Goal: Information Seeking & Learning: Learn about a topic

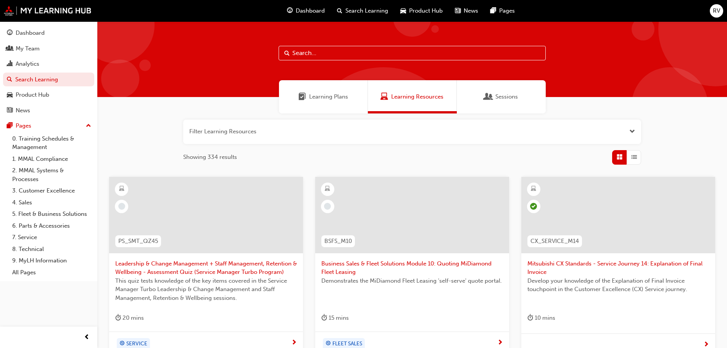
scroll to position [292, 0]
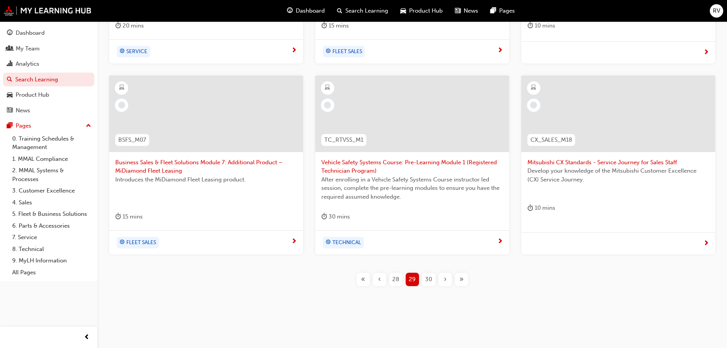
click at [430, 279] on span "30" at bounding box center [428, 279] width 7 height 9
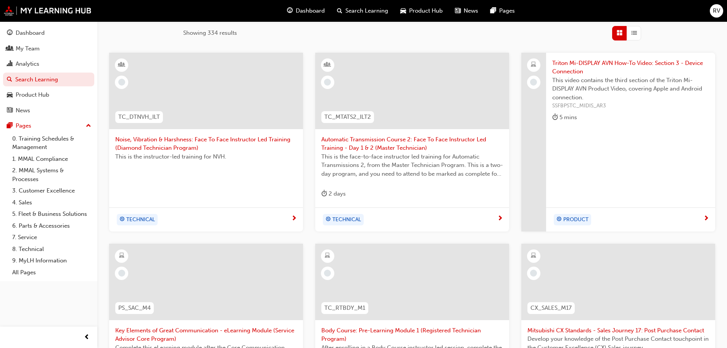
scroll to position [153, 0]
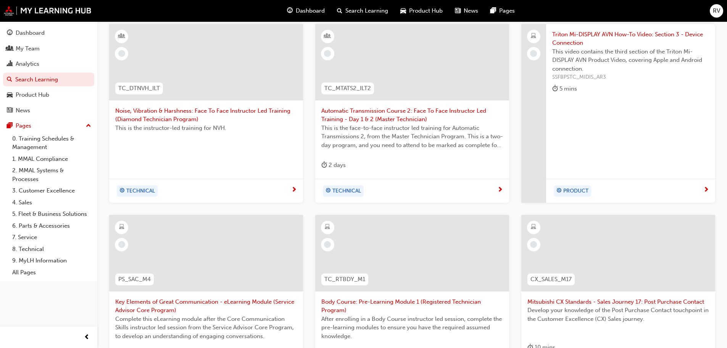
click at [610, 56] on span "This video contains the third section of the Triton Mi-DISPLAY AVN Product Vide…" at bounding box center [630, 60] width 157 height 26
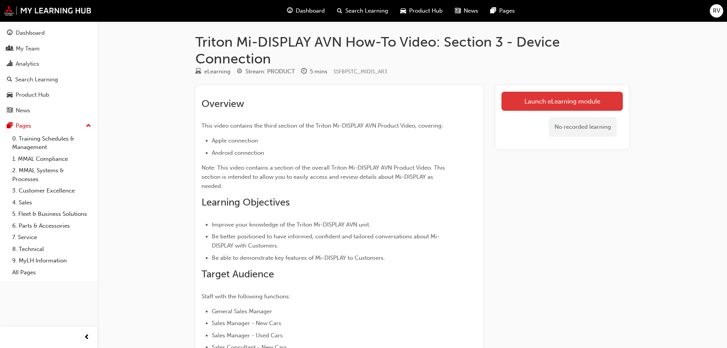
click at [573, 102] on link "Launch eLearning module" at bounding box center [562, 101] width 121 height 19
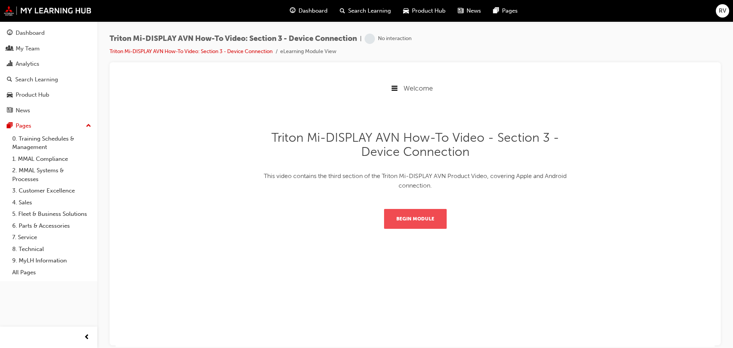
click at [411, 218] on button "Begin Module" at bounding box center [415, 218] width 63 height 20
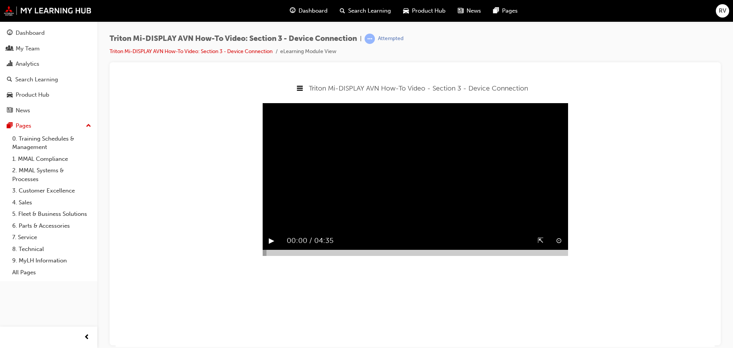
click at [269, 246] on button "▶︎" at bounding box center [272, 240] width 6 height 12
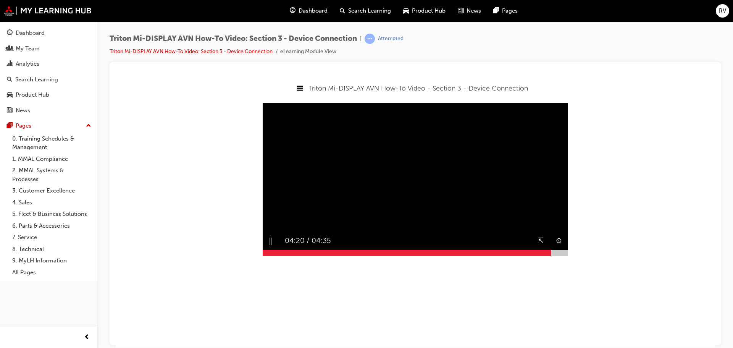
drag, startPoint x: 264, startPoint y: 273, endPoint x: 553, endPoint y: 273, distance: 289.3
click at [553, 255] on div at bounding box center [415, 252] width 305 height 6
click at [268, 249] on div "▶︎" at bounding box center [272, 240] width 18 height 18
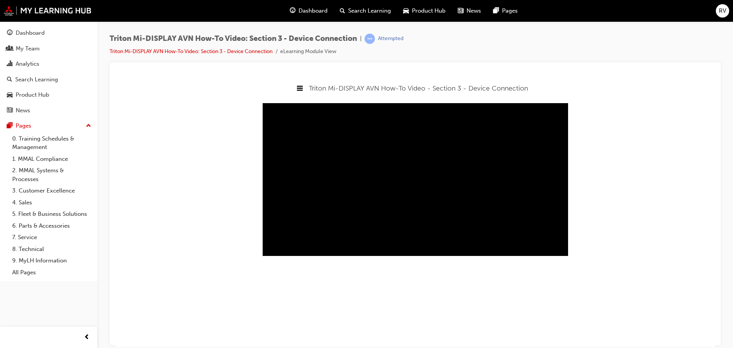
drag, startPoint x: 554, startPoint y: 270, endPoint x: 567, endPoint y: 269, distance: 13.0
click at [567, 255] on div at bounding box center [415, 252] width 305 height 6
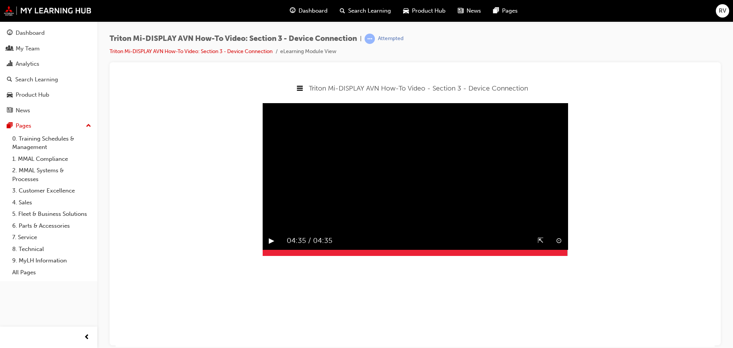
click at [272, 246] on button "▶︎" at bounding box center [272, 240] width 6 height 12
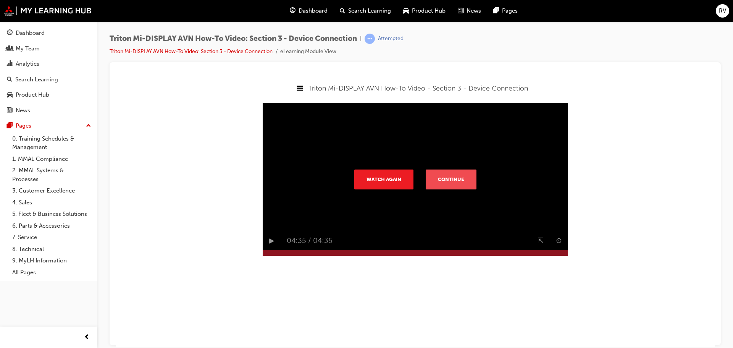
click at [448, 183] on button "Continue" at bounding box center [451, 179] width 51 height 20
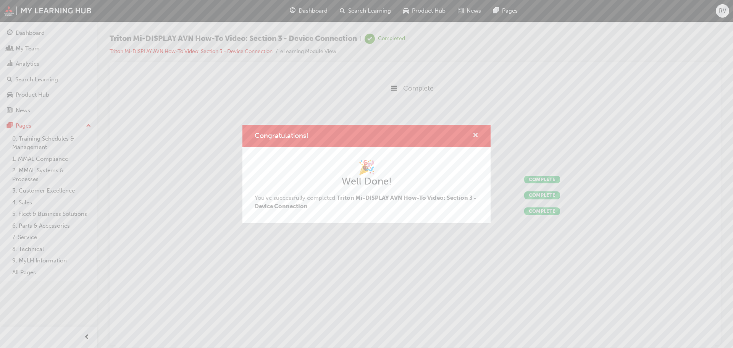
click at [474, 133] on span "cross-icon" at bounding box center [476, 135] width 6 height 7
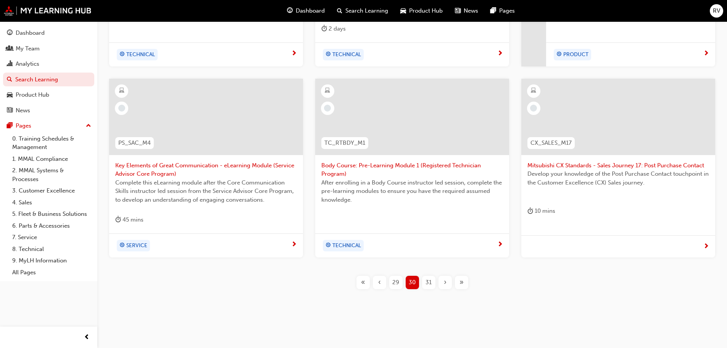
scroll to position [292, 0]
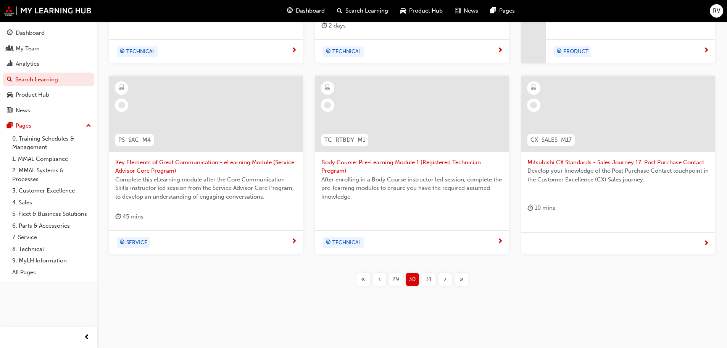
click at [431, 277] on span "31" at bounding box center [429, 279] width 6 height 9
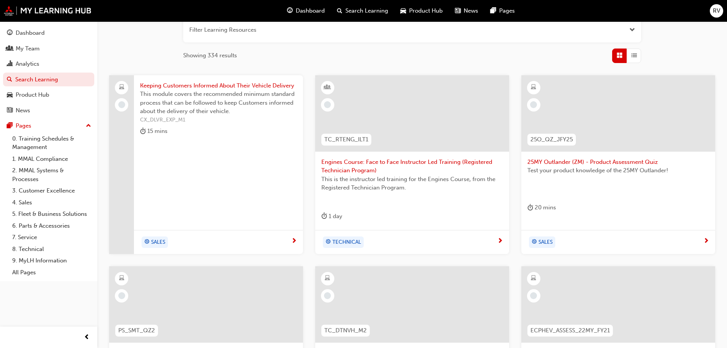
scroll to position [101, 0]
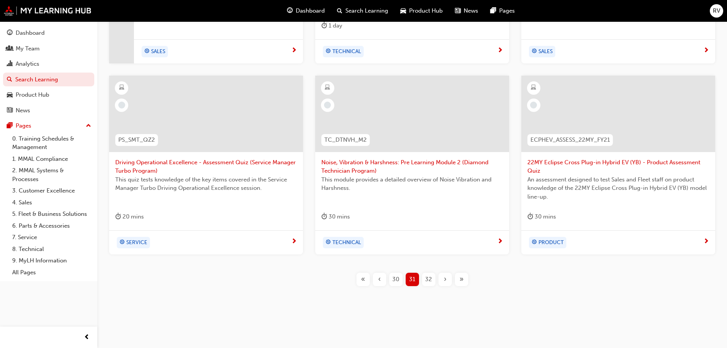
click at [431, 276] on span "32" at bounding box center [428, 279] width 7 height 9
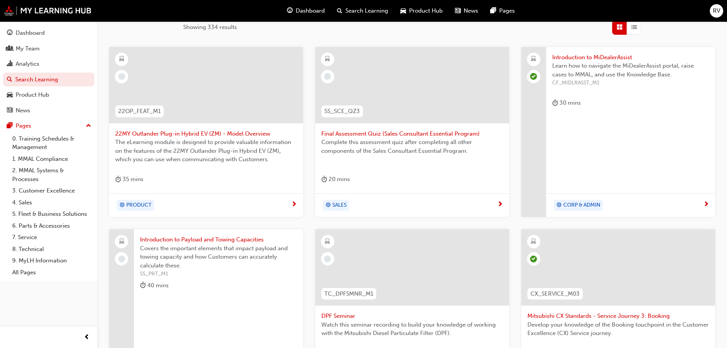
scroll to position [122, 0]
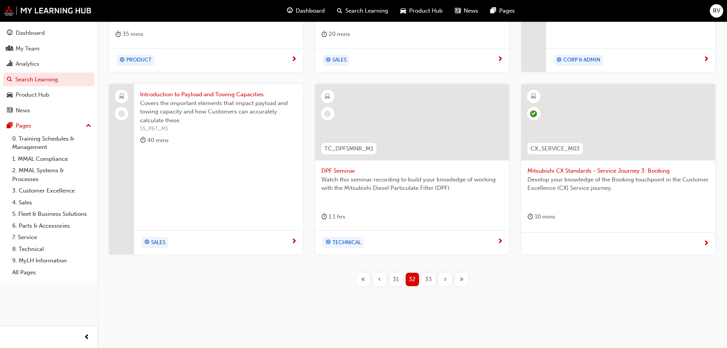
click at [433, 282] on div "33" at bounding box center [428, 279] width 13 height 13
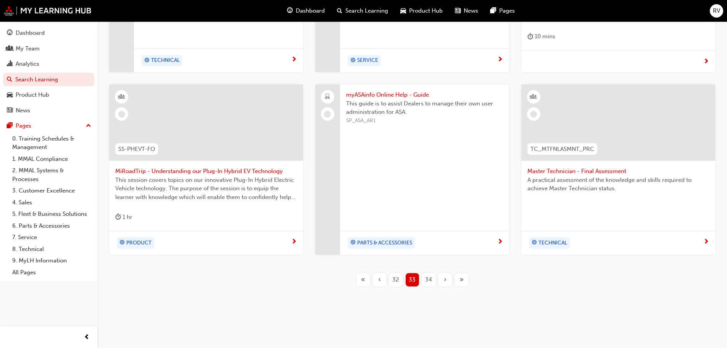
scroll to position [273, 0]
click at [431, 277] on span "34" at bounding box center [428, 279] width 7 height 9
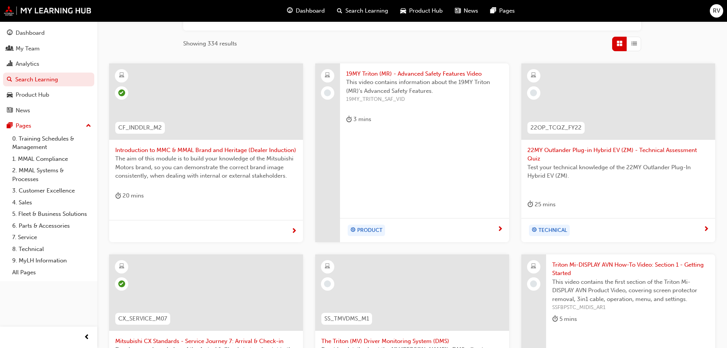
scroll to position [82, 0]
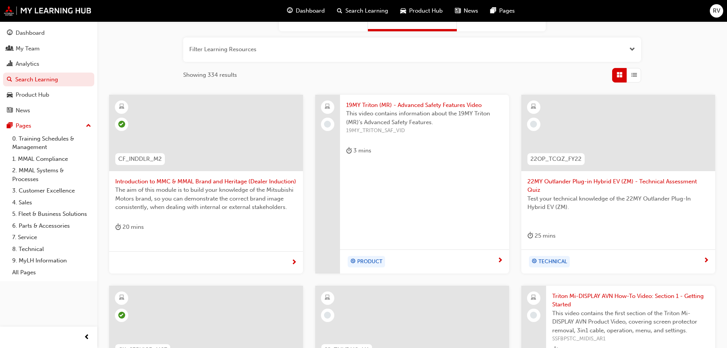
click at [400, 176] on div "19MY Triton (MR) - Advanced Safety Features Video This video contains informati…" at bounding box center [424, 184] width 169 height 179
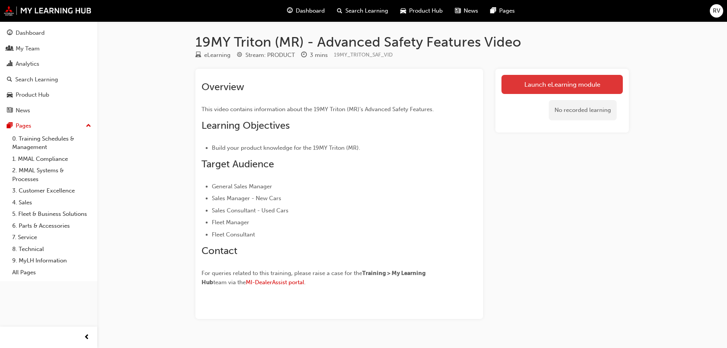
click at [534, 81] on link "Launch eLearning module" at bounding box center [562, 84] width 121 height 19
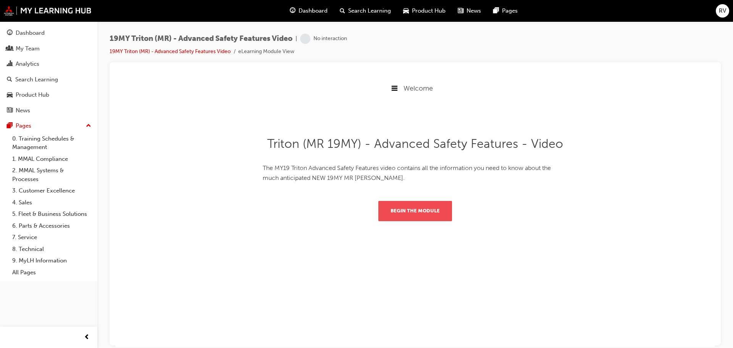
click at [430, 211] on button "Begin the module" at bounding box center [415, 210] width 74 height 20
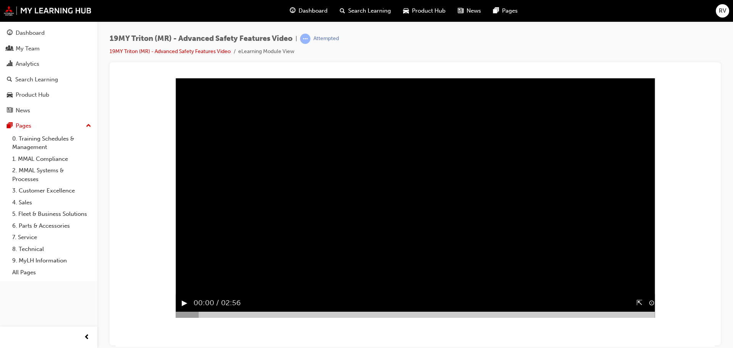
scroll to position [38, 0]
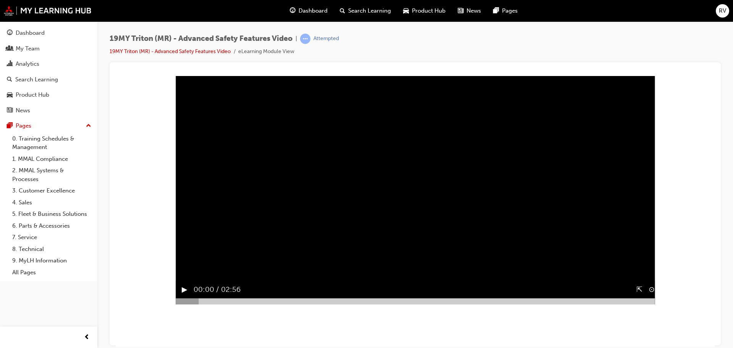
click at [182, 295] on button "▶︎" at bounding box center [185, 289] width 6 height 12
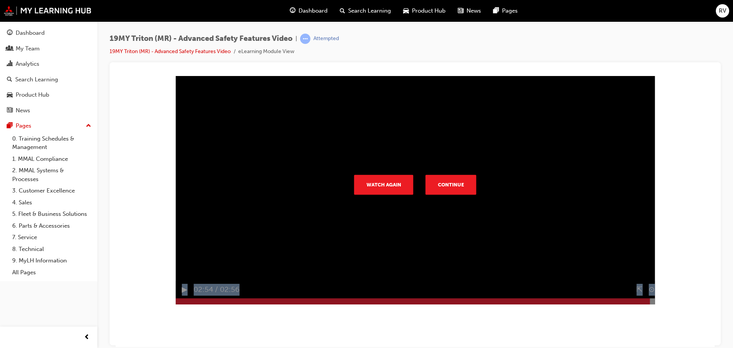
drag, startPoint x: 174, startPoint y: 330, endPoint x: 647, endPoint y: 328, distance: 472.5
click at [647, 304] on div "Watch Again Continue Sorry, your browser does not support embedded videos. Down…" at bounding box center [415, 185] width 479 height 240
click at [439, 192] on button "Continue" at bounding box center [451, 184] width 51 height 20
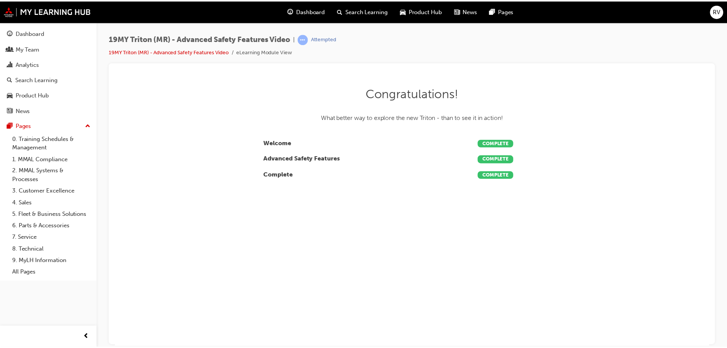
scroll to position [0, 0]
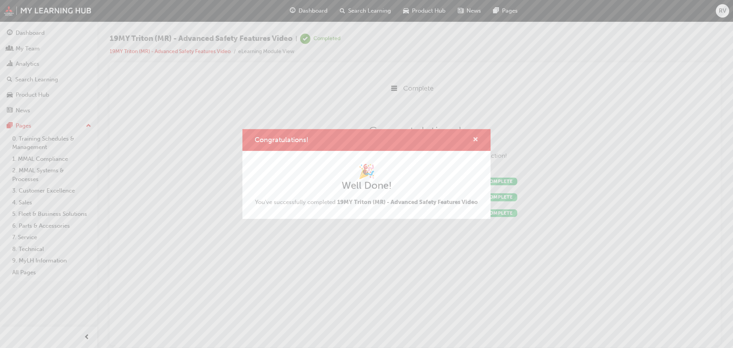
click at [474, 137] on span "cross-icon" at bounding box center [476, 140] width 6 height 7
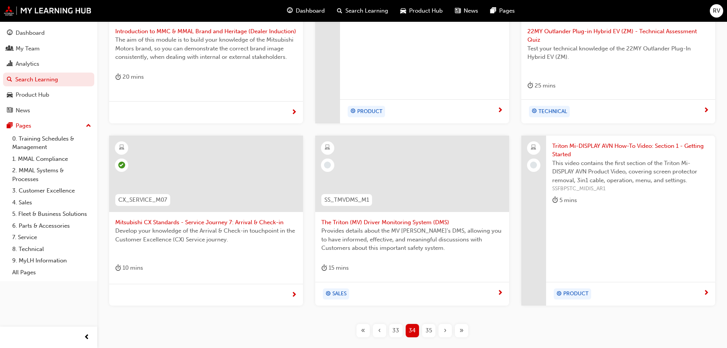
scroll to position [235, 0]
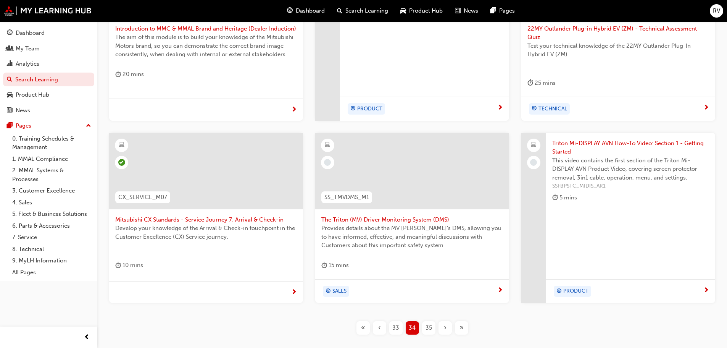
click at [431, 323] on span "35" at bounding box center [429, 327] width 6 height 9
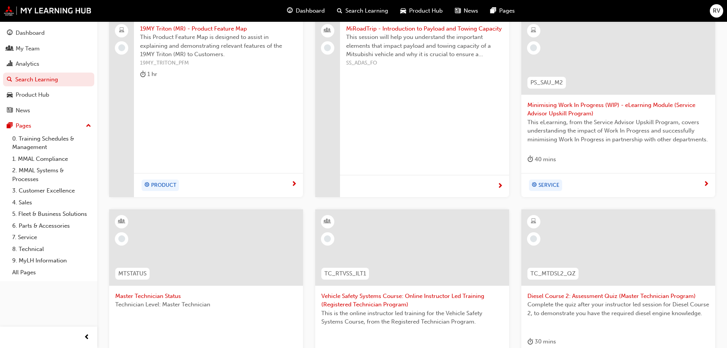
scroll to position [235, 0]
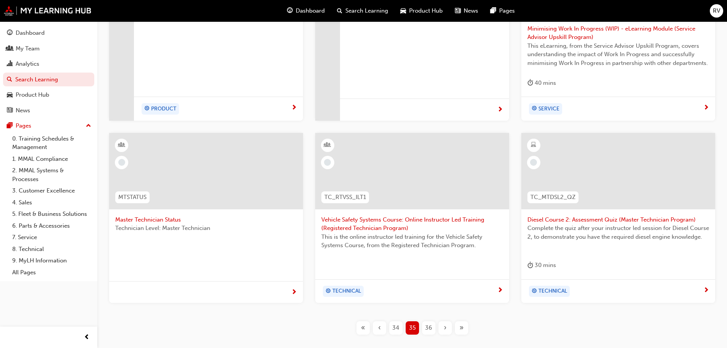
click at [426, 328] on span "36" at bounding box center [428, 327] width 7 height 9
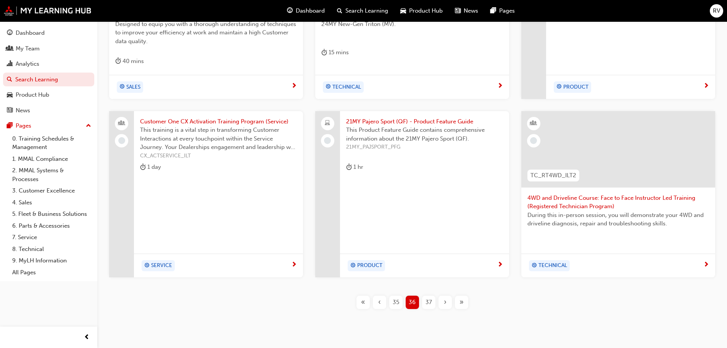
scroll to position [273, 0]
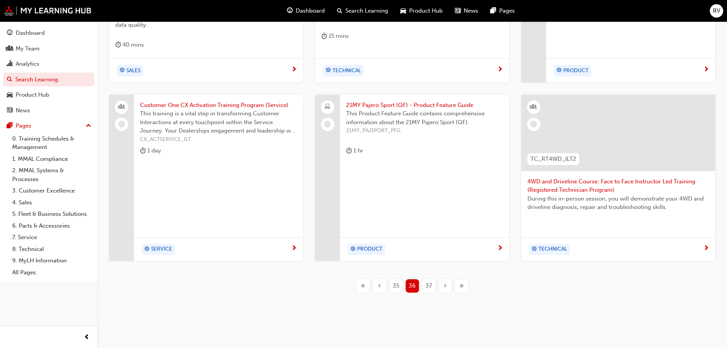
click at [427, 285] on span "37" at bounding box center [429, 285] width 6 height 9
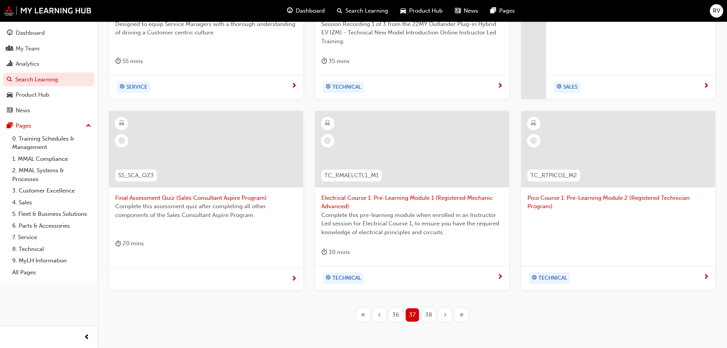
scroll to position [273, 0]
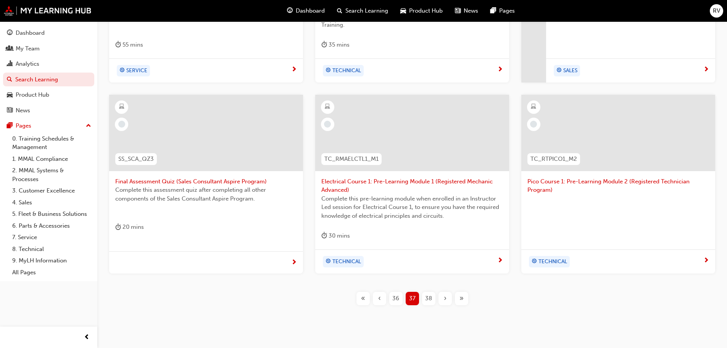
click at [427, 298] on span "38" at bounding box center [428, 298] width 7 height 9
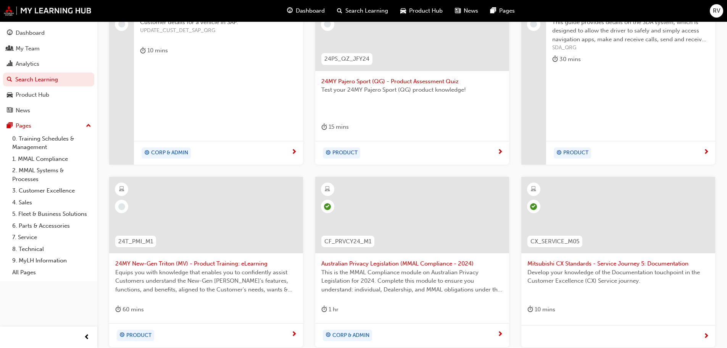
scroll to position [235, 0]
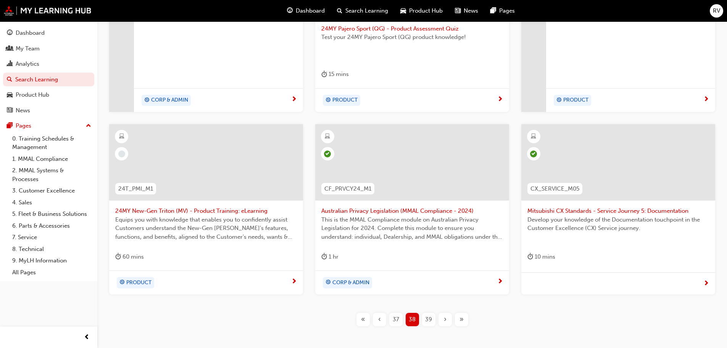
click at [426, 318] on span "39" at bounding box center [428, 319] width 7 height 9
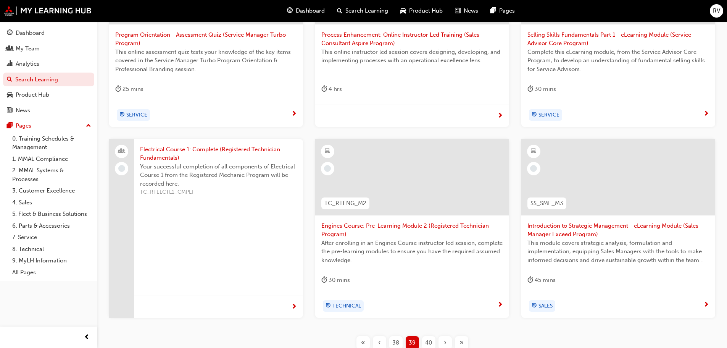
scroll to position [229, 0]
click at [426, 340] on span "40" at bounding box center [428, 342] width 7 height 9
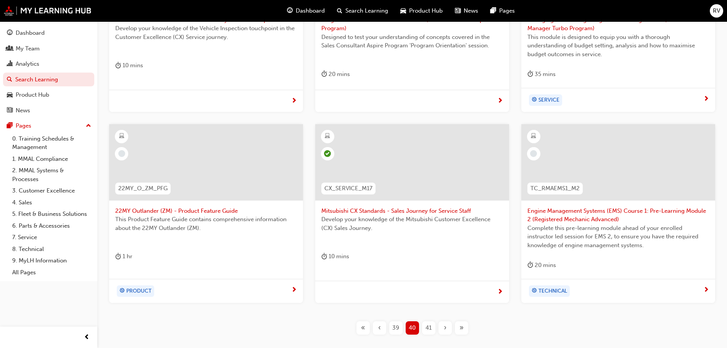
scroll to position [267, 0]
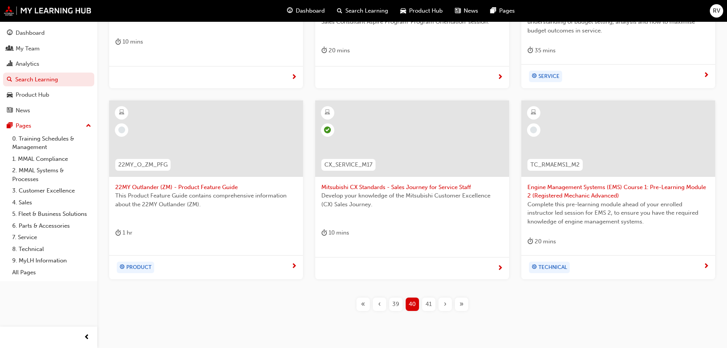
click at [430, 304] on span "41" at bounding box center [429, 304] width 6 height 9
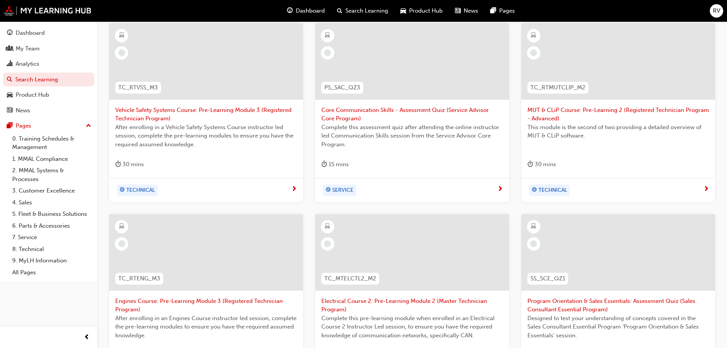
scroll to position [153, 0]
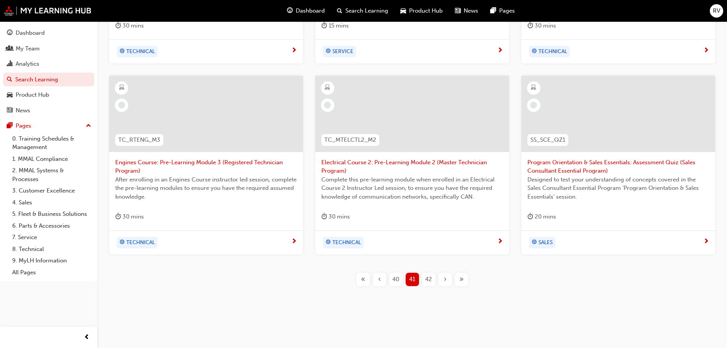
click at [426, 281] on span "42" at bounding box center [428, 279] width 7 height 9
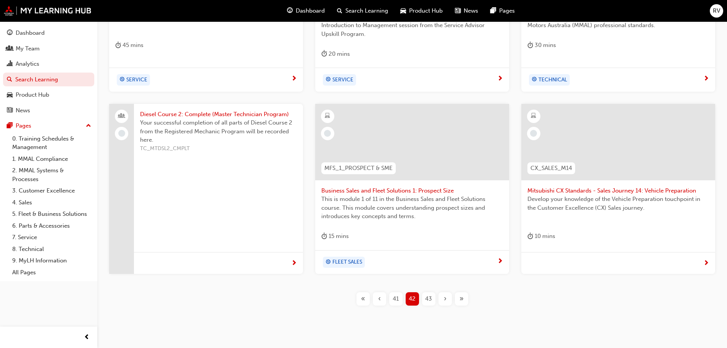
scroll to position [267, 0]
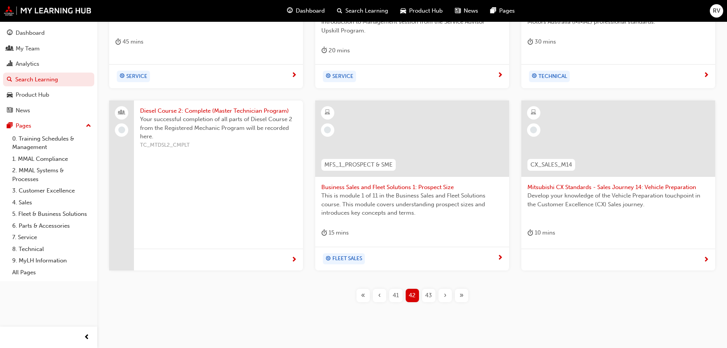
click at [427, 299] on span "43" at bounding box center [428, 295] width 7 height 9
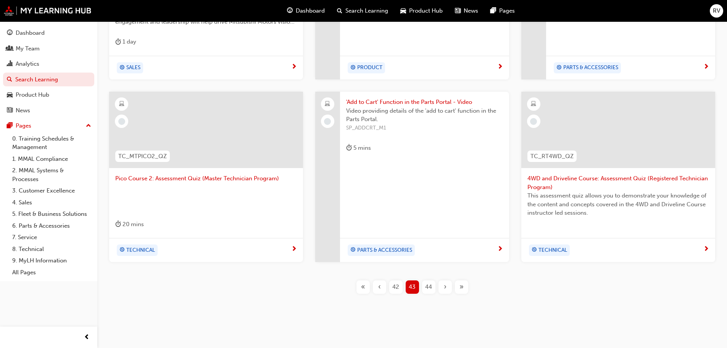
click at [405, 157] on div "'Add to Cart' Function in the Parts Portal - Video Video providing details of t…" at bounding box center [424, 127] width 169 height 70
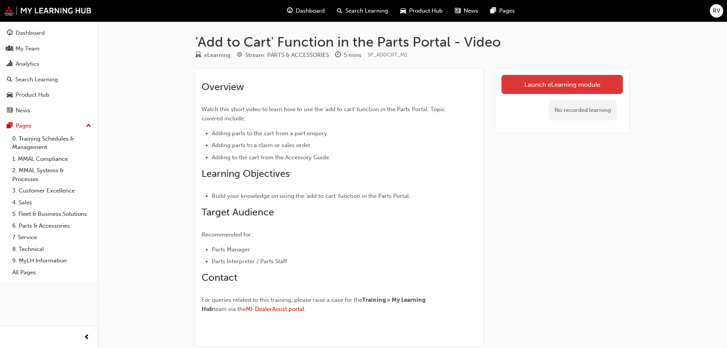
click at [528, 82] on link "Launch eLearning module" at bounding box center [562, 84] width 121 height 19
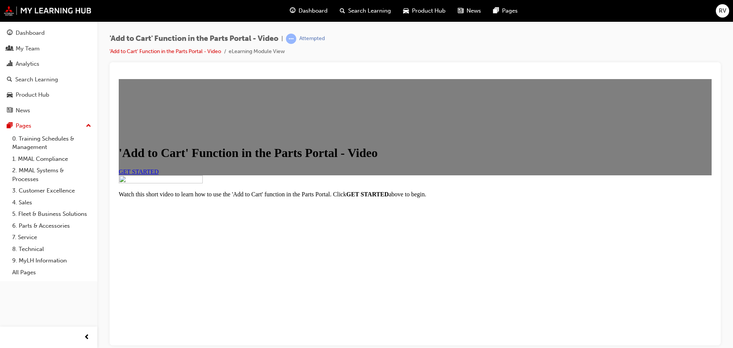
click at [159, 174] on span "GET STARTED" at bounding box center [139, 171] width 40 height 6
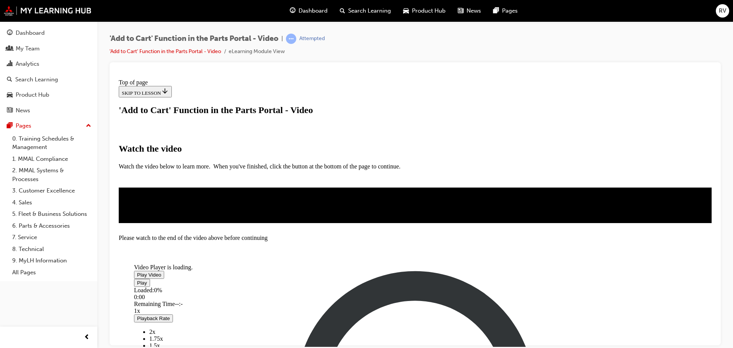
click at [137, 271] on span "Video player" at bounding box center [137, 274] width 0 height 6
drag, startPoint x: 232, startPoint y: 297, endPoint x: 334, endPoint y: 292, distance: 102.0
click at [334, 292] on div "Loaded : 6.45% 2:01 0:06" at bounding box center [378, 296] width 489 height 21
drag, startPoint x: 237, startPoint y: 297, endPoint x: 492, endPoint y: 297, distance: 255.3
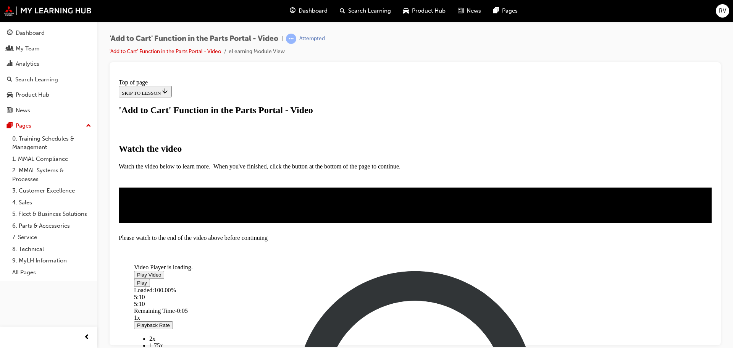
click at [492, 297] on div "Loaded : 100.00% 5:10 5:10" at bounding box center [378, 296] width 489 height 21
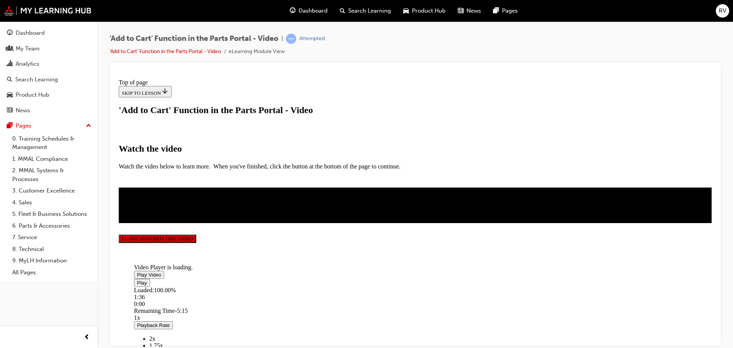
scroll to position [179, 0]
click at [196, 242] on button "I HAVE WATCHED THIS VIDEO" at bounding box center [157, 238] width 77 height 8
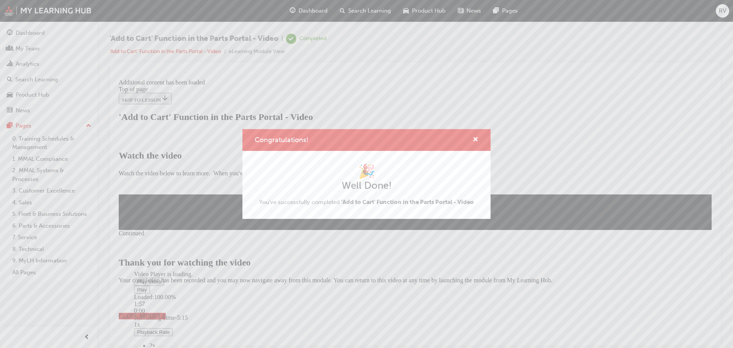
scroll to position [242, 0]
drag, startPoint x: 475, startPoint y: 137, endPoint x: 370, endPoint y: 134, distance: 105.0
click at [475, 137] on span "cross-icon" at bounding box center [476, 140] width 6 height 7
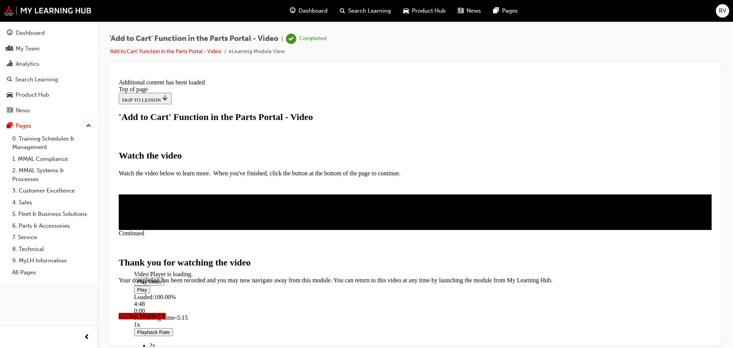
click at [166, 312] on span "CLOSE MODULE" at bounding box center [142, 315] width 47 height 6
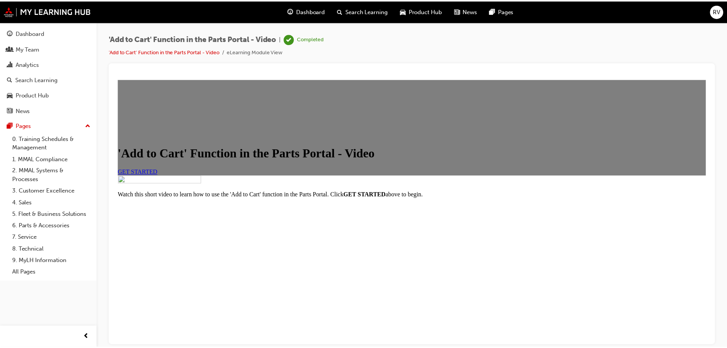
scroll to position [0, 0]
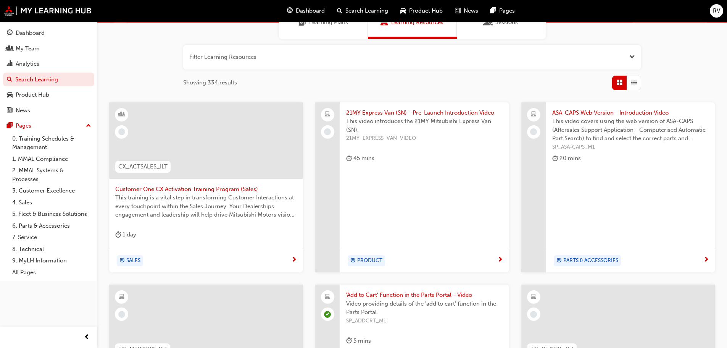
scroll to position [275, 0]
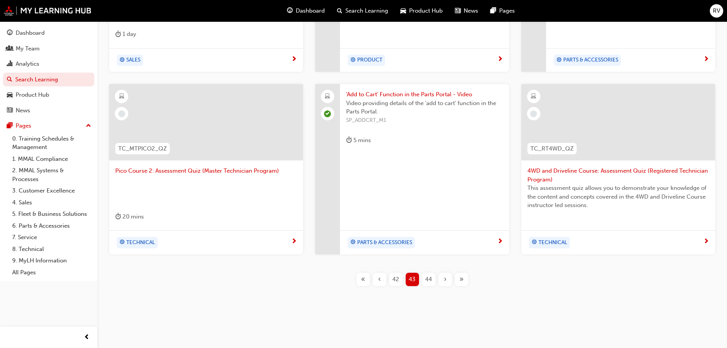
click at [427, 278] on span "44" at bounding box center [428, 279] width 7 height 9
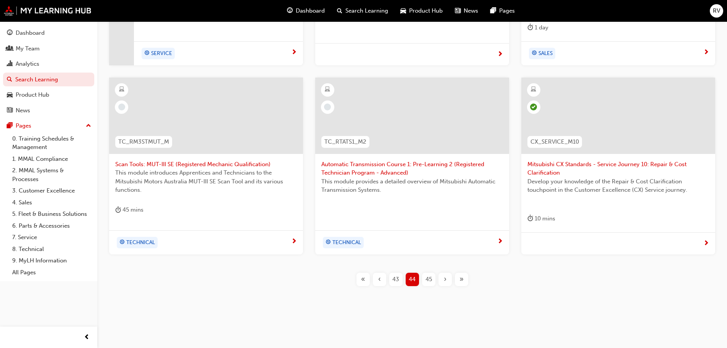
click at [427, 276] on span "45" at bounding box center [429, 279] width 6 height 9
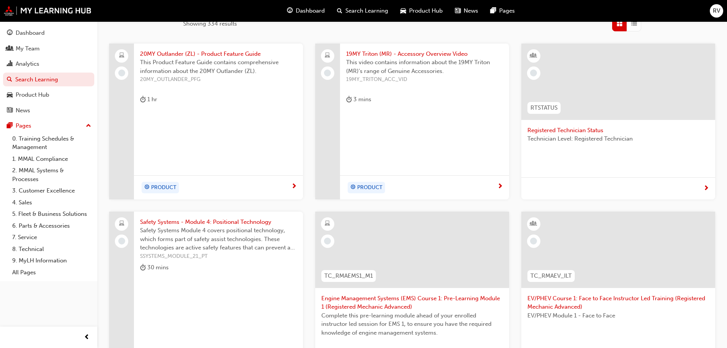
scroll to position [116, 0]
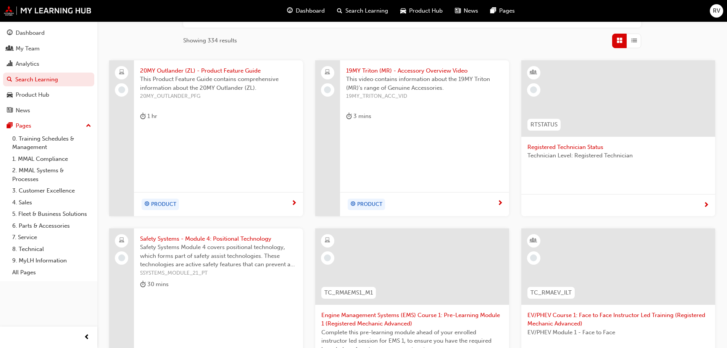
click at [397, 104] on div "This video contains information about the 19MY Triton (MR)'s range of Genuine A…" at bounding box center [424, 90] width 157 height 31
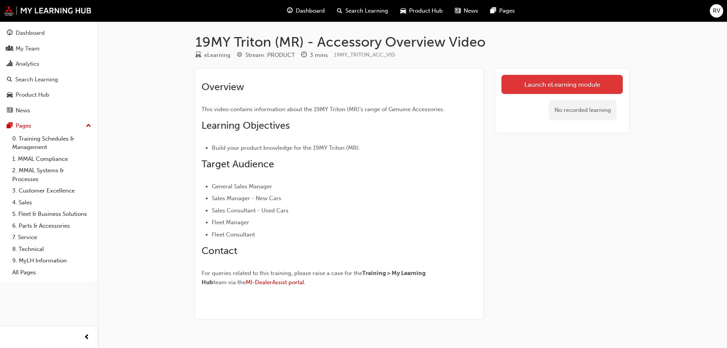
click at [518, 85] on link "Launch eLearning module" at bounding box center [562, 84] width 121 height 19
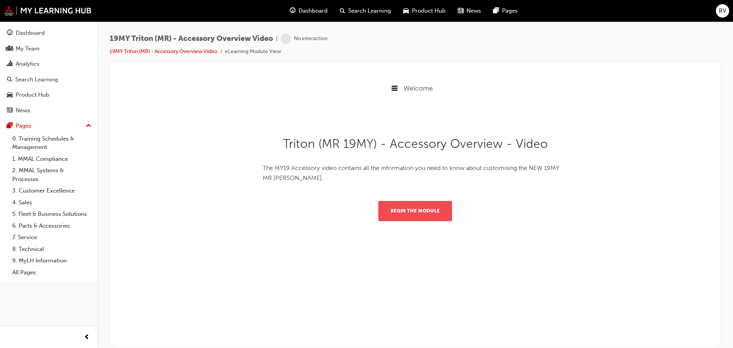
click at [406, 212] on button "Begin the module" at bounding box center [415, 210] width 74 height 20
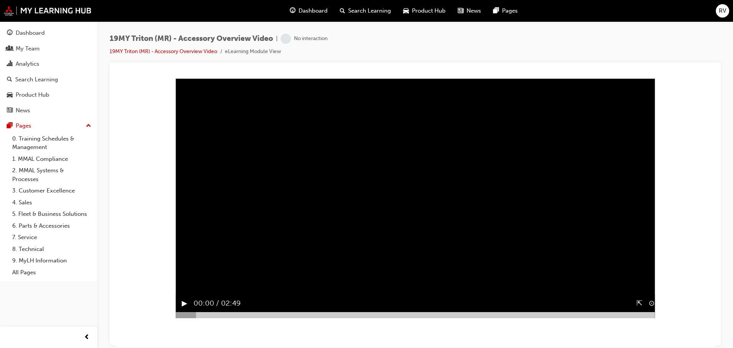
scroll to position [76, 0]
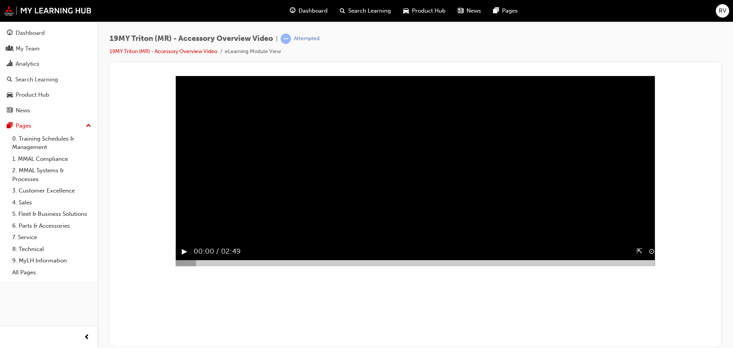
click at [182, 257] on button "▶︎" at bounding box center [185, 251] width 6 height 12
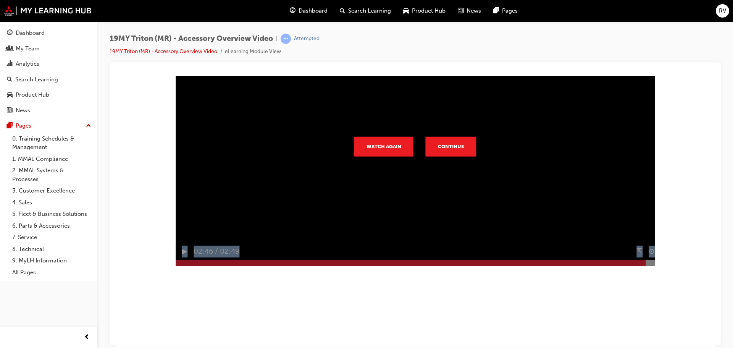
drag, startPoint x: 174, startPoint y: 290, endPoint x: 643, endPoint y: 292, distance: 468.3
click at [643, 266] on div "Watch Again Continue Sorry, your browser does not support embedded videos. Down…" at bounding box center [415, 146] width 479 height 240
click at [451, 156] on button "Continue" at bounding box center [451, 146] width 51 height 20
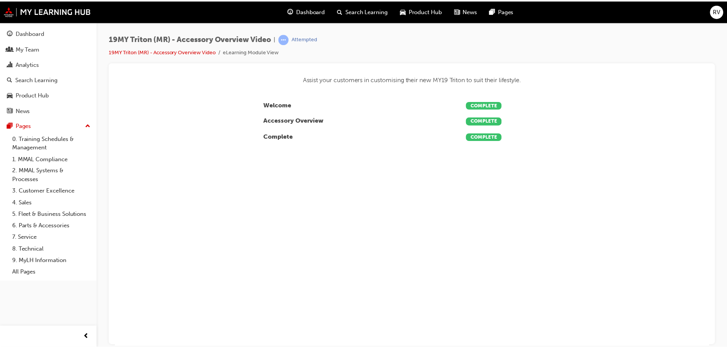
scroll to position [0, 0]
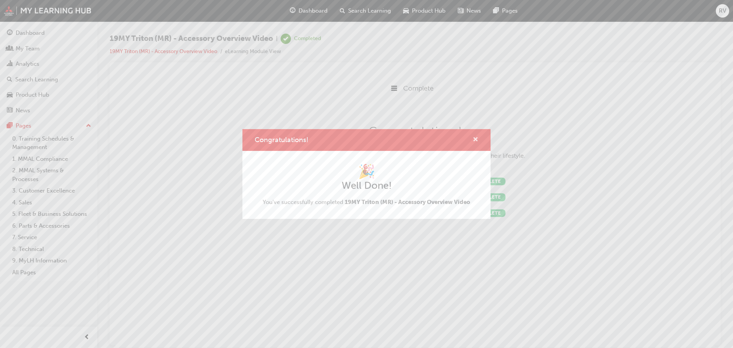
drag, startPoint x: 476, startPoint y: 138, endPoint x: 360, endPoint y: 62, distance: 138.7
click at [476, 138] on span "cross-icon" at bounding box center [476, 140] width 6 height 7
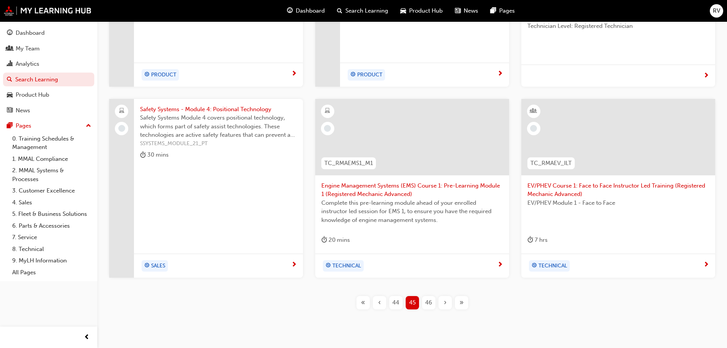
scroll to position [269, 0]
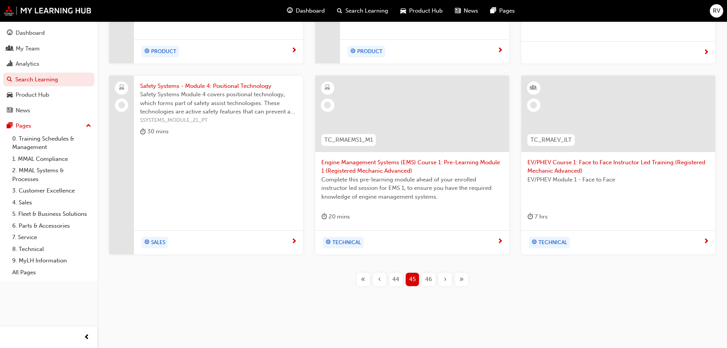
click at [430, 277] on span "46" at bounding box center [428, 279] width 7 height 9
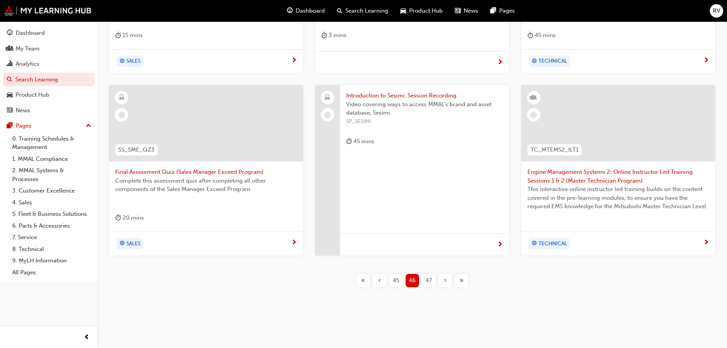
scroll to position [275, 0]
click at [427, 279] on span "47" at bounding box center [429, 279] width 6 height 9
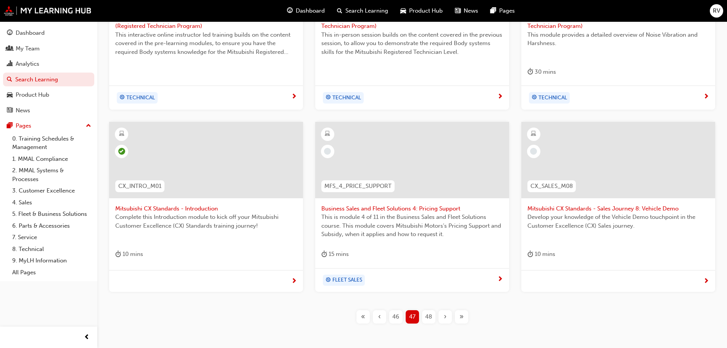
scroll to position [275, 0]
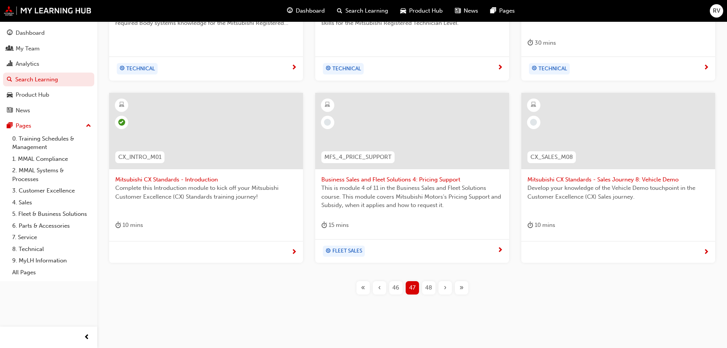
click at [428, 288] on span "48" at bounding box center [428, 287] width 7 height 9
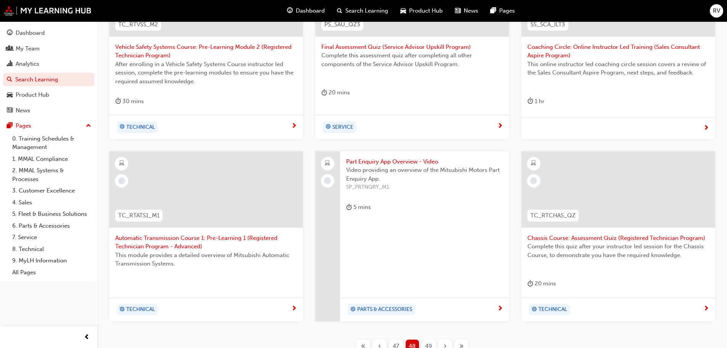
scroll to position [237, 0]
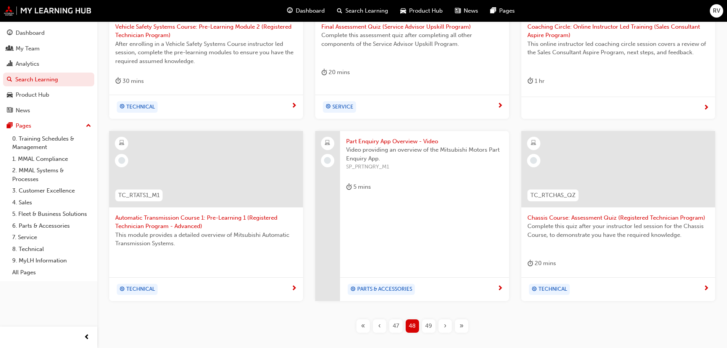
click at [427, 323] on span "49" at bounding box center [428, 325] width 7 height 9
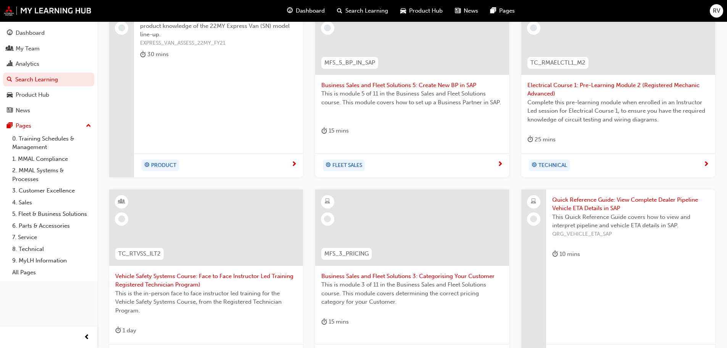
scroll to position [237, 0]
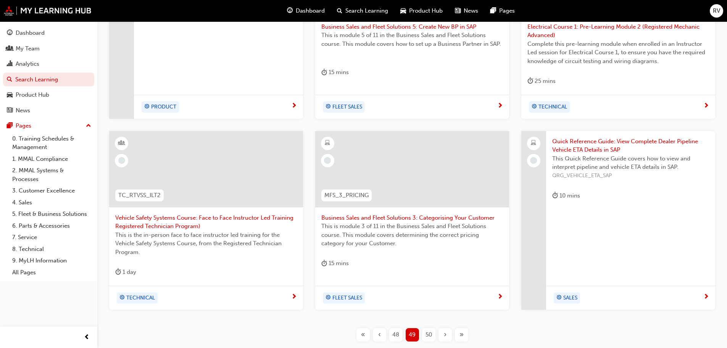
click at [595, 187] on div "Quick Reference Guide: View Complete Dealer Pipeline Vehicle ETA Details in SAP…" at bounding box center [630, 170] width 169 height 79
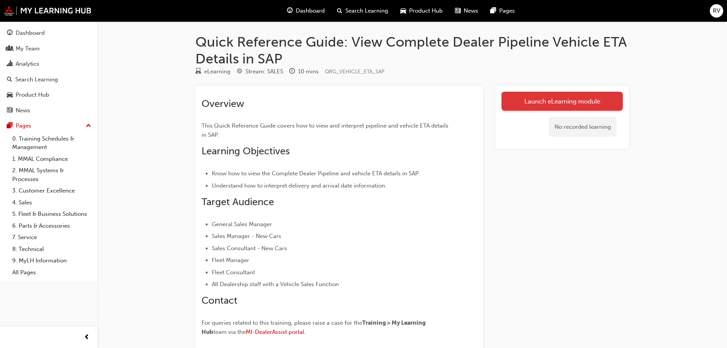
click at [566, 102] on link "Launch eLearning module" at bounding box center [562, 101] width 121 height 19
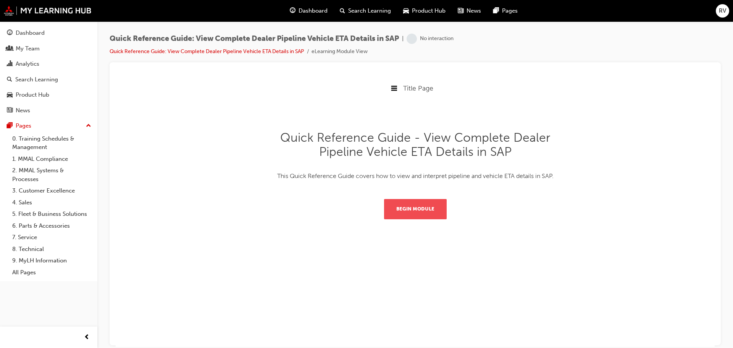
click at [431, 211] on button "Begin Module" at bounding box center [415, 208] width 63 height 20
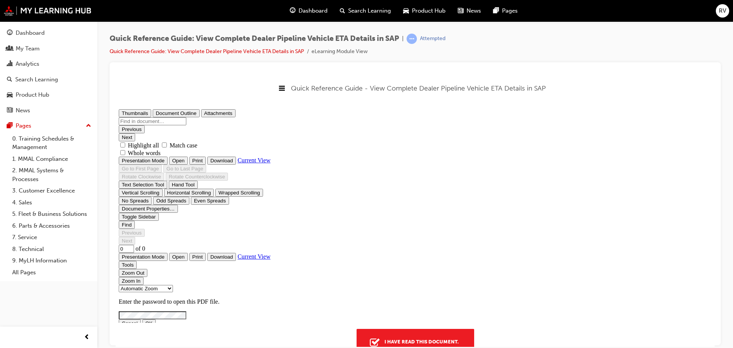
type input "1"
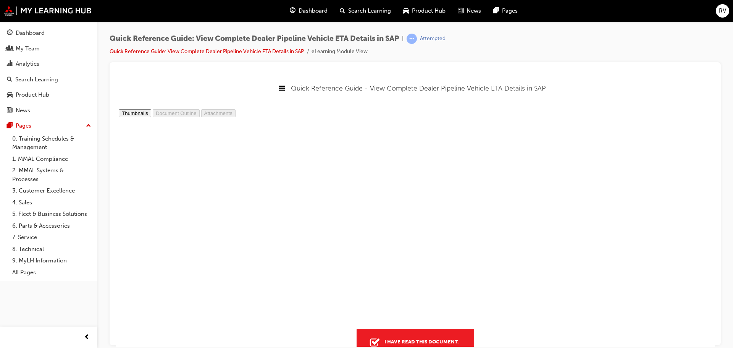
scroll to position [24, 0]
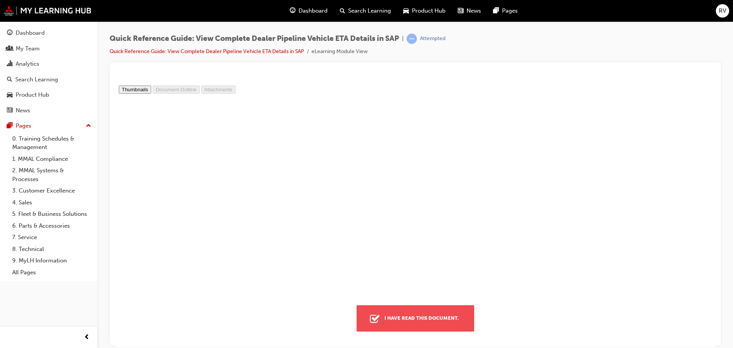
click at [414, 315] on div "I have read this document." at bounding box center [421, 318] width 81 height 14
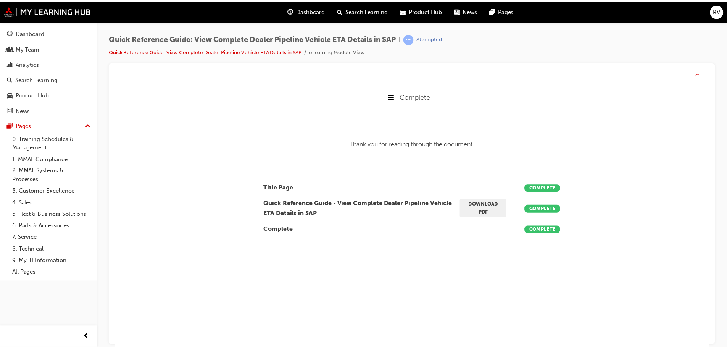
scroll to position [165, 611]
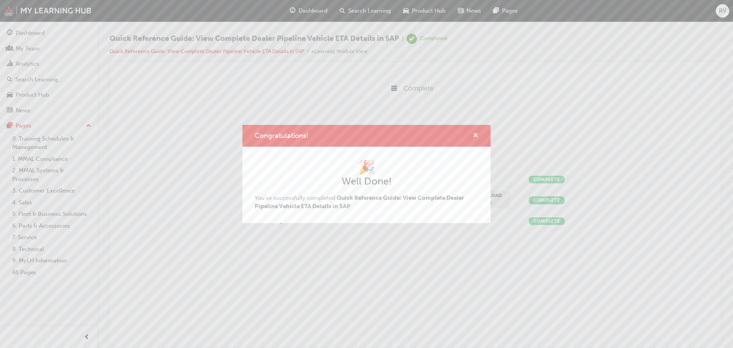
click at [474, 134] on span "cross-icon" at bounding box center [476, 135] width 6 height 7
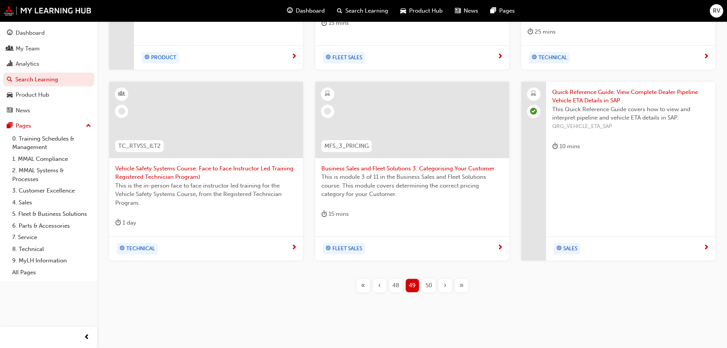
scroll to position [292, 0]
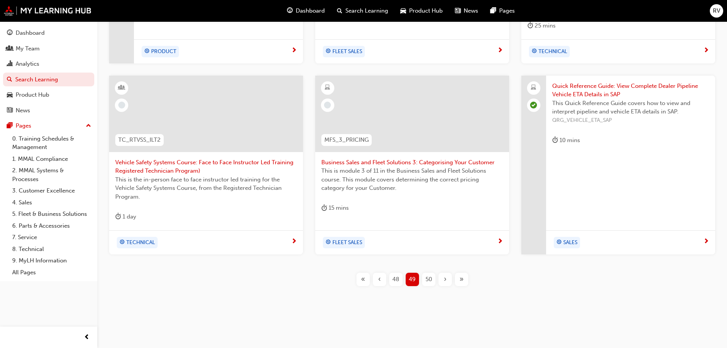
click at [430, 276] on span "50" at bounding box center [429, 279] width 6 height 9
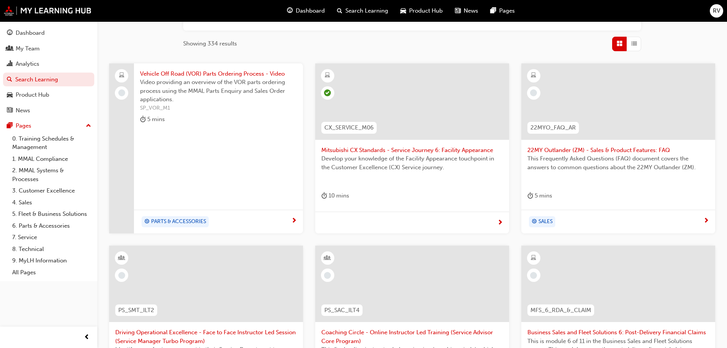
scroll to position [92, 0]
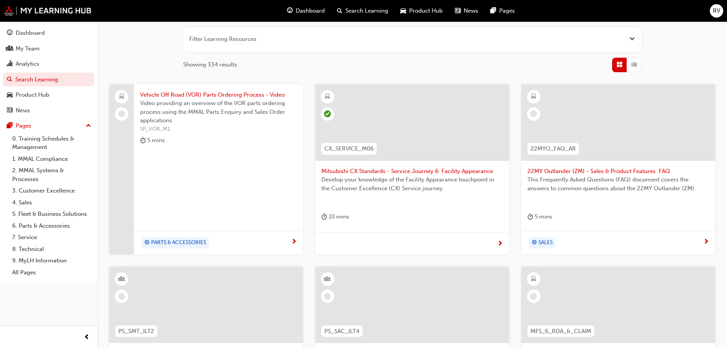
click at [605, 132] on div at bounding box center [618, 122] width 194 height 76
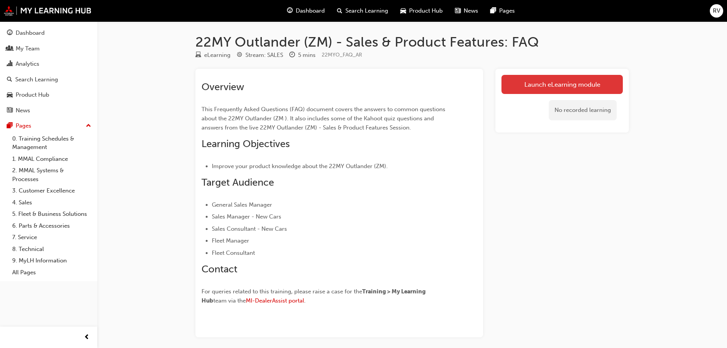
click at [579, 81] on link "Launch eLearning module" at bounding box center [562, 84] width 121 height 19
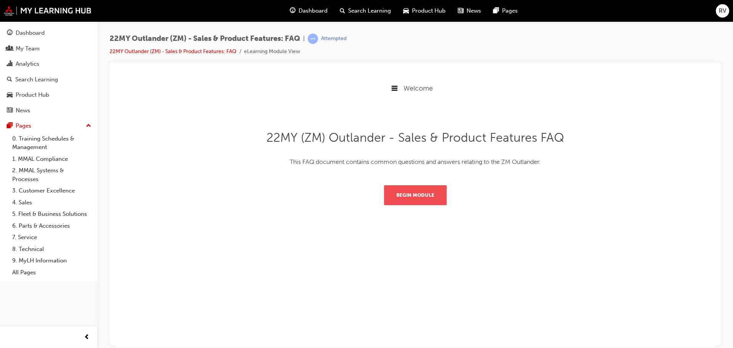
click at [403, 195] on button "Begin Module" at bounding box center [415, 195] width 63 height 20
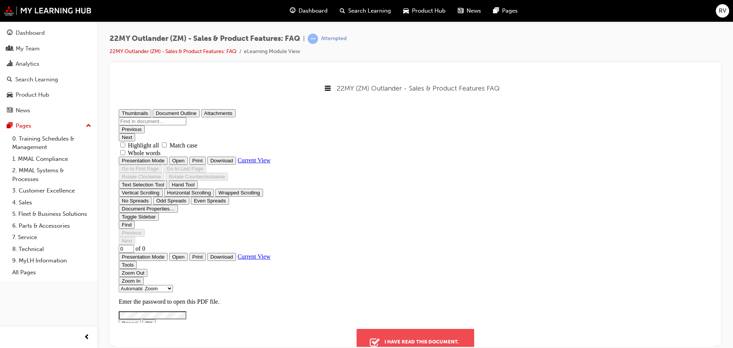
type input "1"
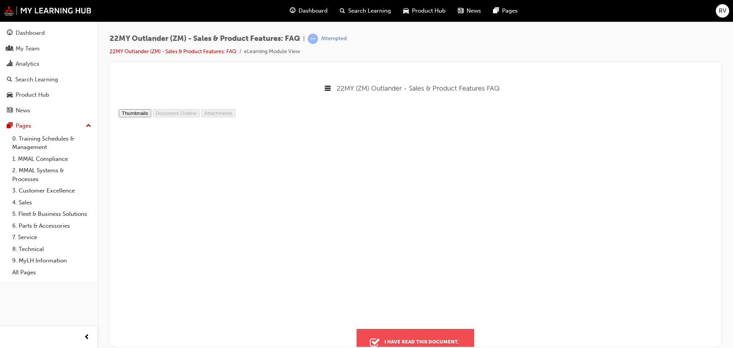
click at [418, 336] on div "I have read this document." at bounding box center [421, 341] width 81 height 14
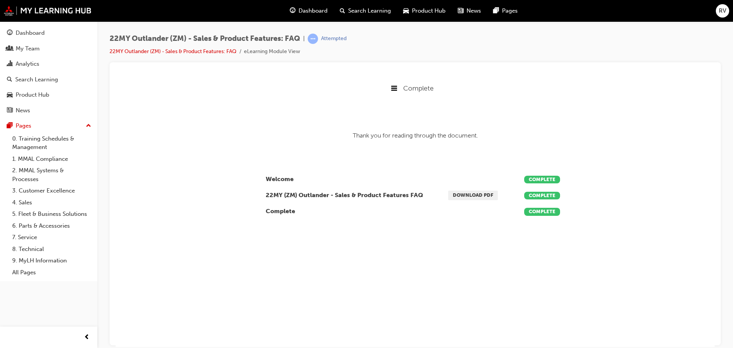
scroll to position [0, 0]
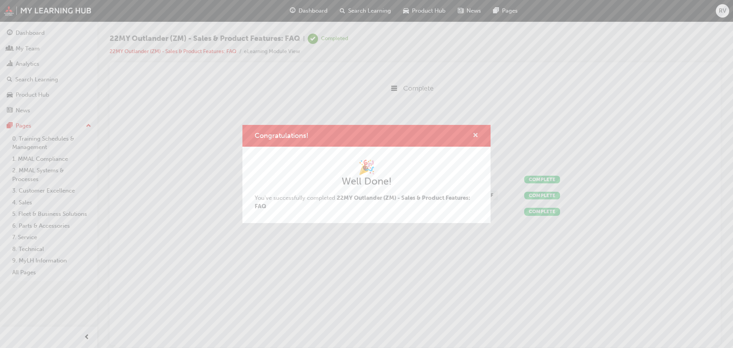
drag, startPoint x: 475, startPoint y: 134, endPoint x: 353, endPoint y: 58, distance: 143.5
click at [475, 134] on span "cross-icon" at bounding box center [476, 135] width 6 height 7
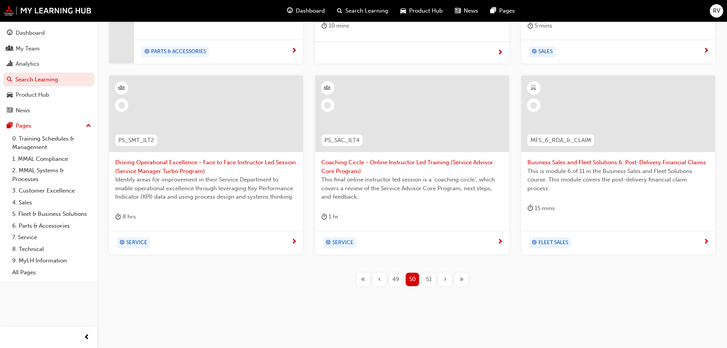
click at [428, 283] on span "51" at bounding box center [429, 279] width 6 height 9
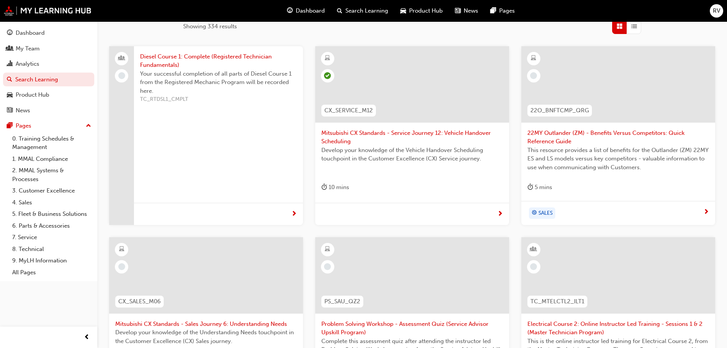
click at [597, 95] on div at bounding box center [618, 84] width 194 height 76
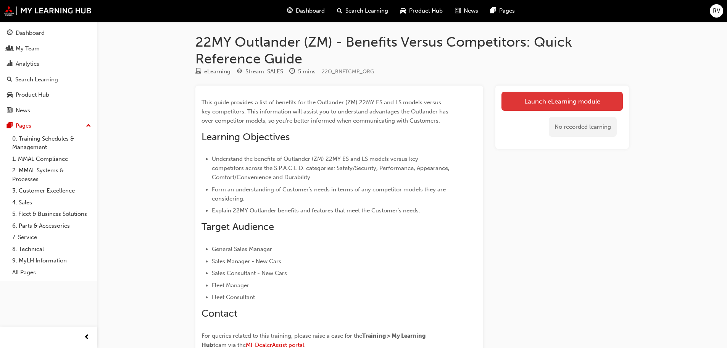
click at [546, 99] on link "Launch eLearning module" at bounding box center [562, 101] width 121 height 19
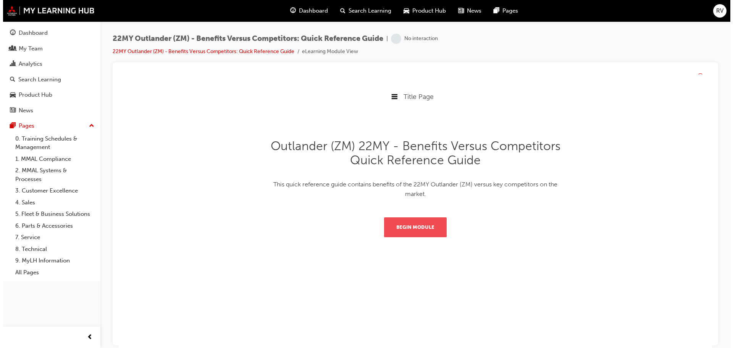
click at [425, 233] on button "Begin Module" at bounding box center [415, 227] width 63 height 20
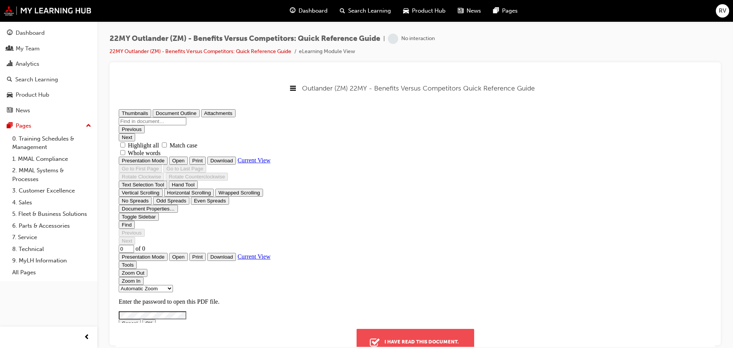
type input "1"
click at [419, 333] on button "I have read this document." at bounding box center [415, 341] width 118 height 26
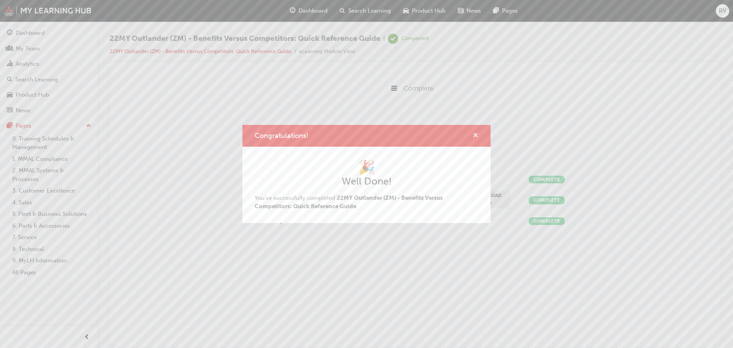
click at [476, 134] on span "cross-icon" at bounding box center [476, 135] width 6 height 7
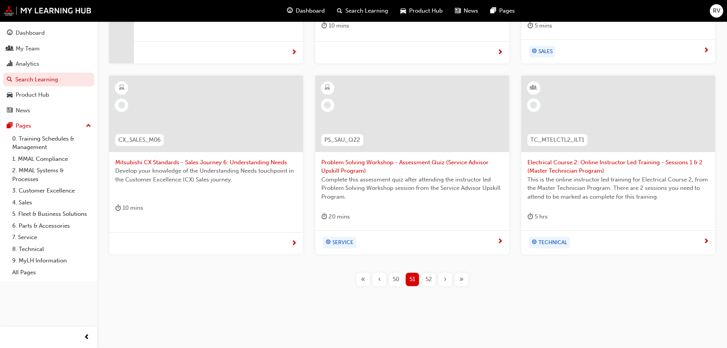
click at [427, 280] on span "52" at bounding box center [429, 279] width 6 height 9
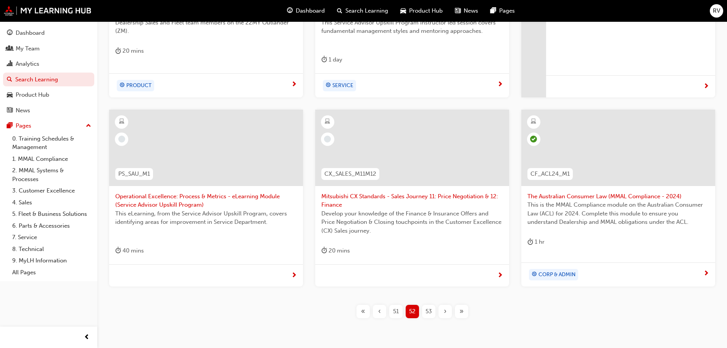
scroll to position [290, 0]
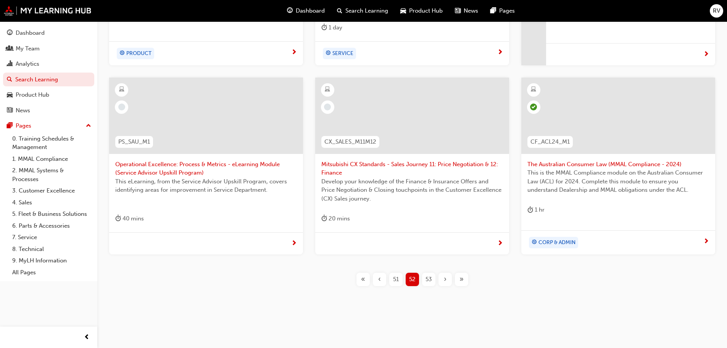
click at [426, 279] on span "53" at bounding box center [429, 279] width 6 height 9
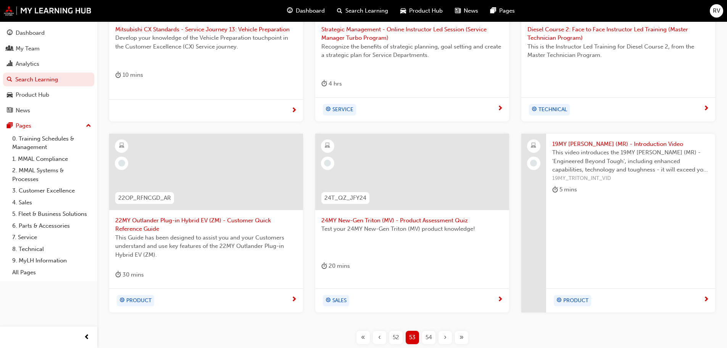
scroll to position [214, 0]
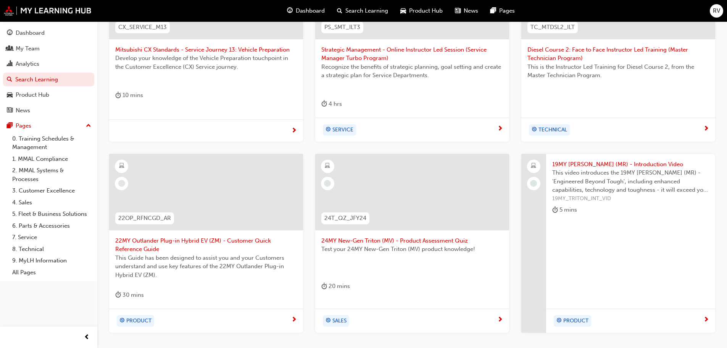
click at [593, 180] on span "This video introduces the 19MY [PERSON_NAME] (MR) - 'Engineered Beyond Tough', …" at bounding box center [630, 181] width 157 height 26
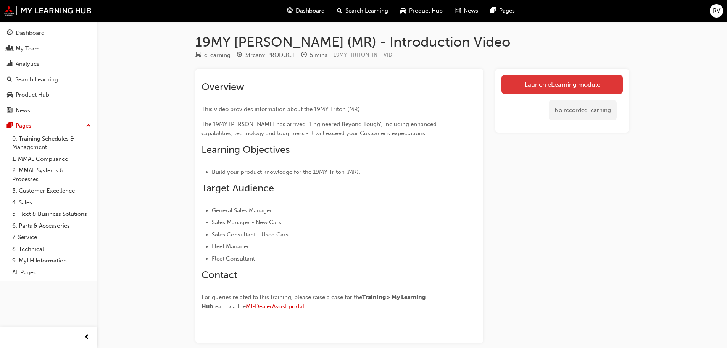
click at [539, 84] on link "Launch eLearning module" at bounding box center [562, 84] width 121 height 19
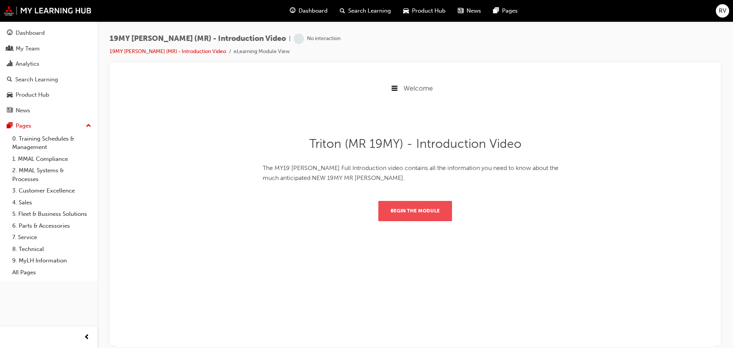
click at [426, 213] on button "Begin the module" at bounding box center [415, 210] width 74 height 20
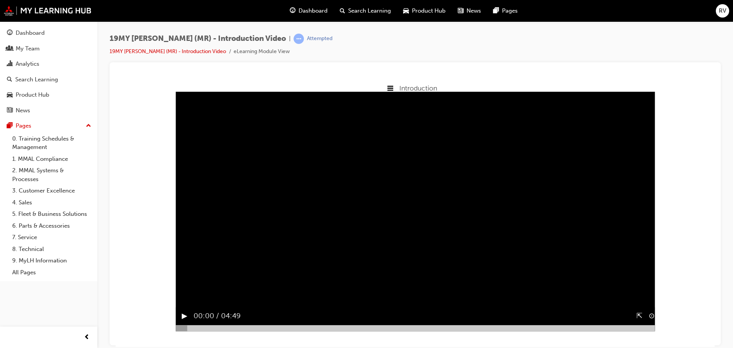
scroll to position [0, 0]
click at [182, 321] on button "▶︎" at bounding box center [185, 316] width 6 height 12
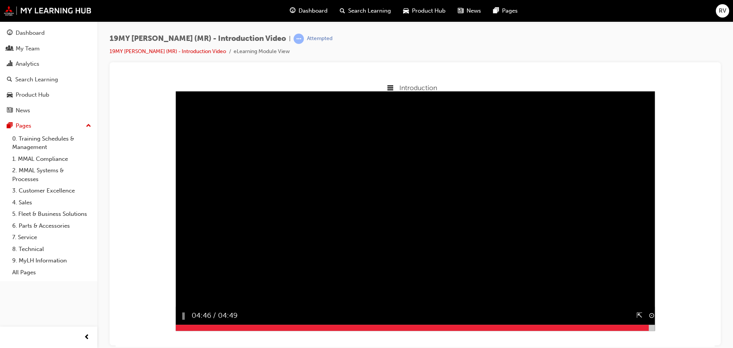
drag, startPoint x: 175, startPoint y: 341, endPoint x: 646, endPoint y: 341, distance: 471.4
click at [646, 330] on div at bounding box center [415, 327] width 479 height 6
click at [182, 321] on button "▶︎" at bounding box center [185, 316] width 6 height 12
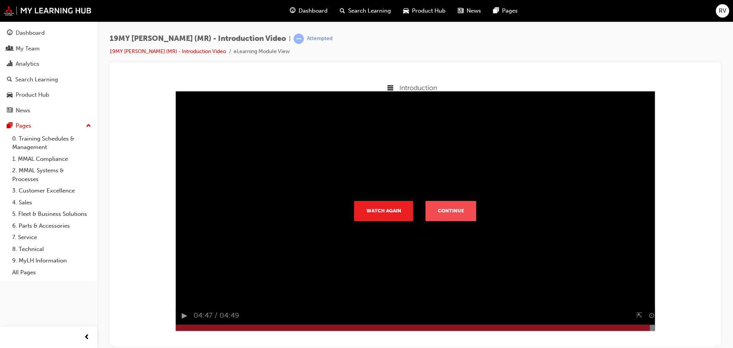
click at [437, 206] on button "Continue" at bounding box center [451, 210] width 51 height 20
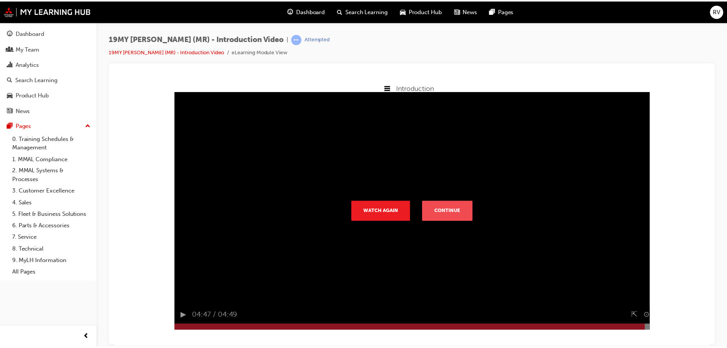
scroll to position [0, 0]
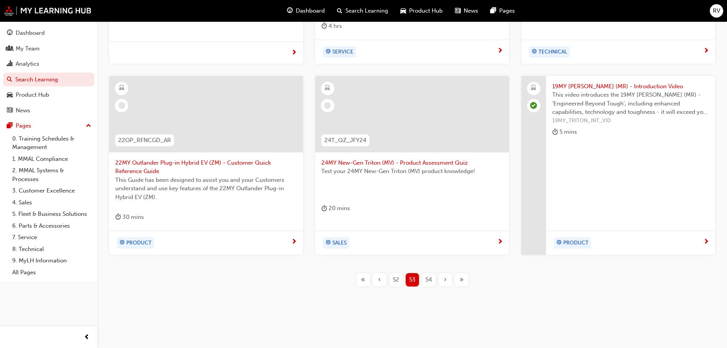
scroll to position [292, 0]
click at [428, 277] on span "54" at bounding box center [429, 279] width 6 height 9
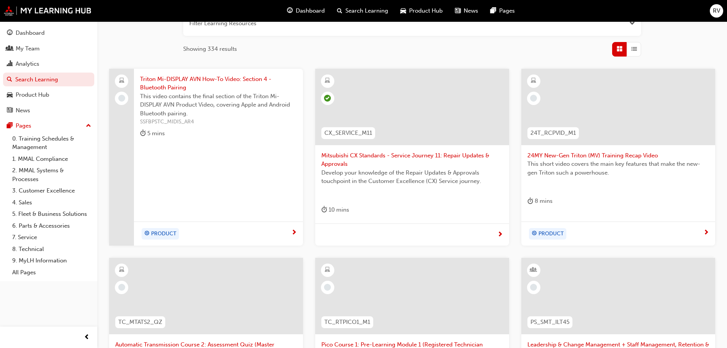
scroll to position [101, 0]
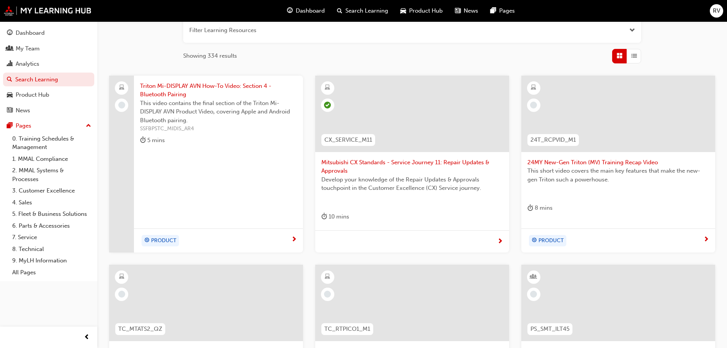
click at [190, 92] on span "Triton Mi-DISPLAY AVN How-To Video: Section 4 - Bluetooth Pairing" at bounding box center [218, 90] width 157 height 17
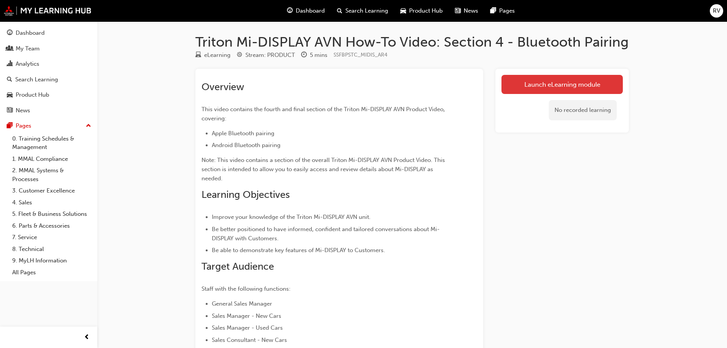
click at [531, 83] on link "Launch eLearning module" at bounding box center [562, 84] width 121 height 19
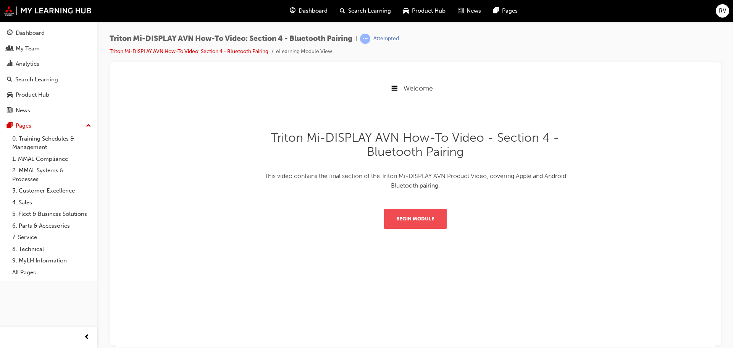
click at [416, 221] on button "Begin Module" at bounding box center [415, 218] width 63 height 20
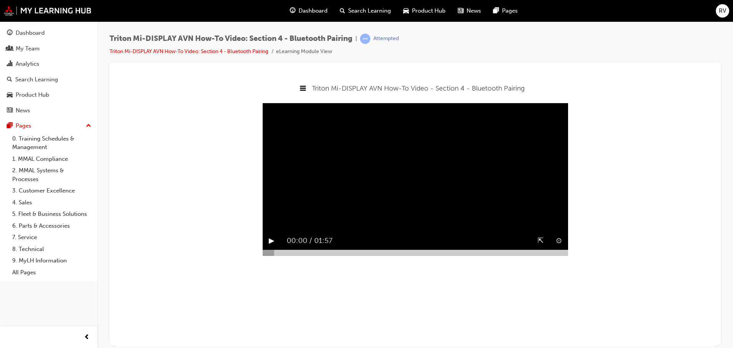
click at [271, 246] on button "▶︎" at bounding box center [272, 240] width 6 height 12
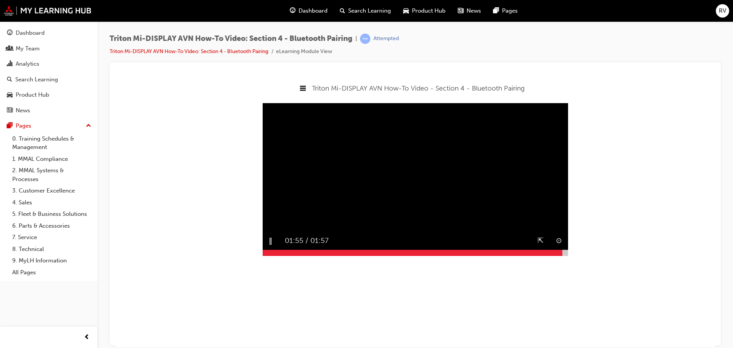
drag, startPoint x: 264, startPoint y: 272, endPoint x: 562, endPoint y: 272, distance: 298.1
click at [562, 255] on div at bounding box center [415, 252] width 305 height 6
click at [272, 246] on button "▶︎" at bounding box center [272, 240] width 6 height 12
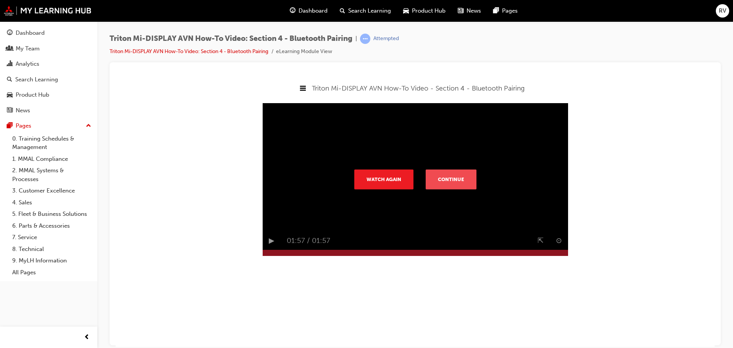
click at [442, 183] on button "Continue" at bounding box center [451, 179] width 51 height 20
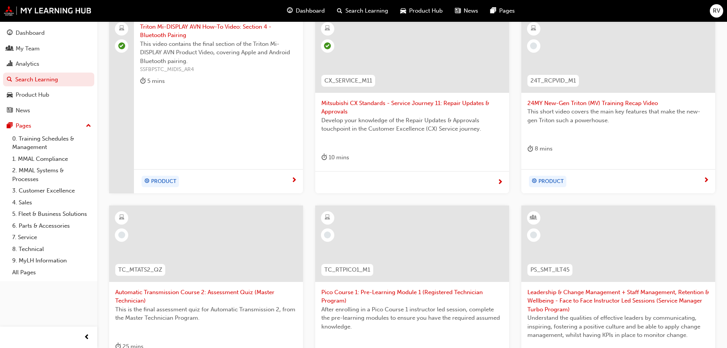
scroll to position [292, 0]
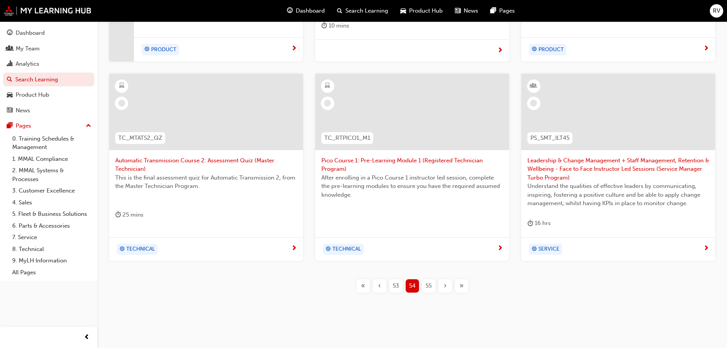
click at [430, 285] on span "55" at bounding box center [429, 285] width 6 height 9
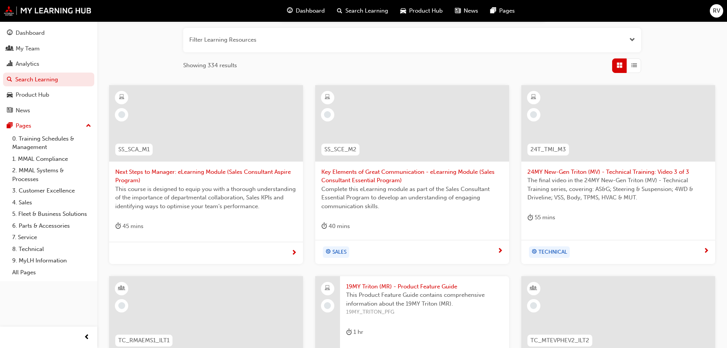
scroll to position [63, 0]
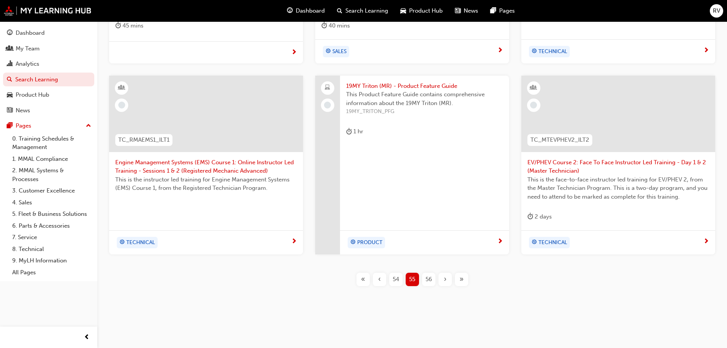
click at [429, 280] on span "56" at bounding box center [429, 279] width 6 height 9
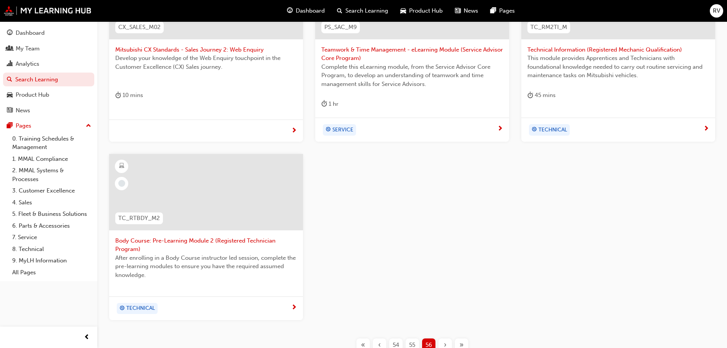
scroll to position [279, 0]
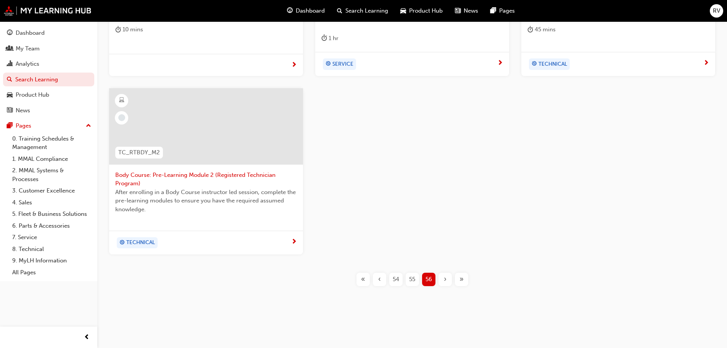
click at [361, 278] on span "«" at bounding box center [363, 279] width 4 height 9
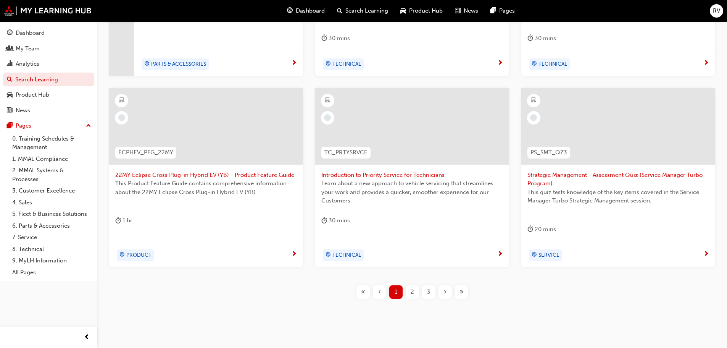
click at [362, 277] on div "ASA-CAPS Web Online Help - Guide This useful guide covers the use and operation…" at bounding box center [412, 88] width 618 height 382
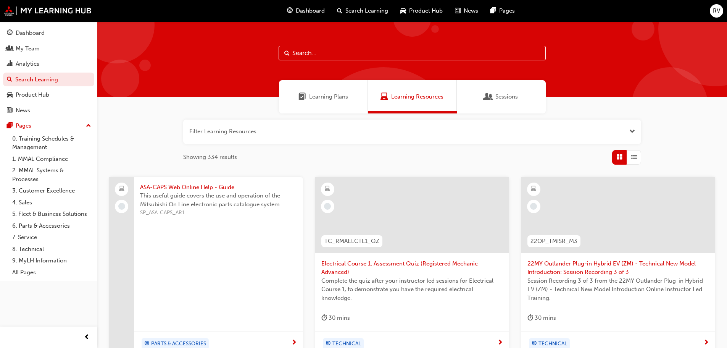
scroll to position [279, 0]
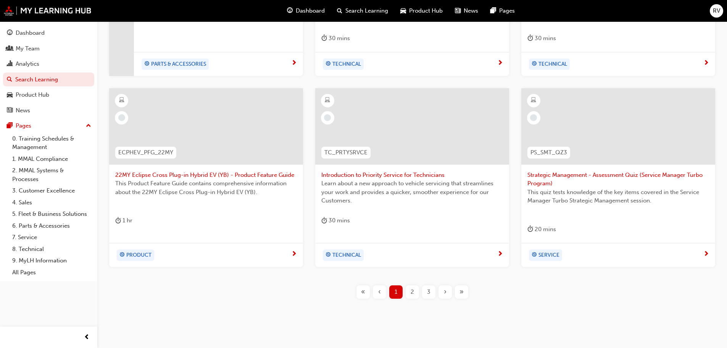
scroll to position [292, 0]
